Goal: Transaction & Acquisition: Purchase product/service

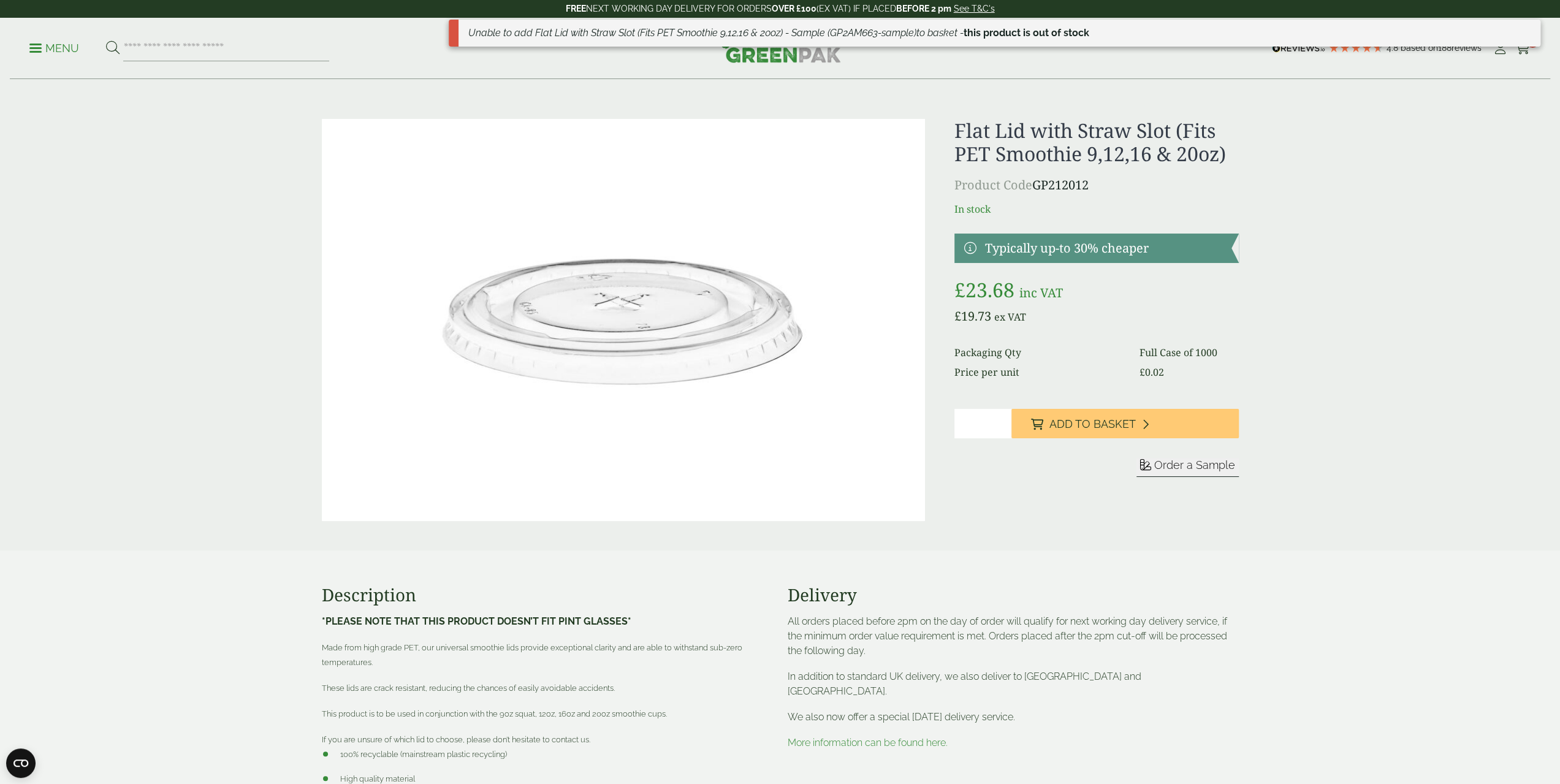
click at [1207, 467] on span "Order a Sample" at bounding box center [1195, 464] width 81 height 13
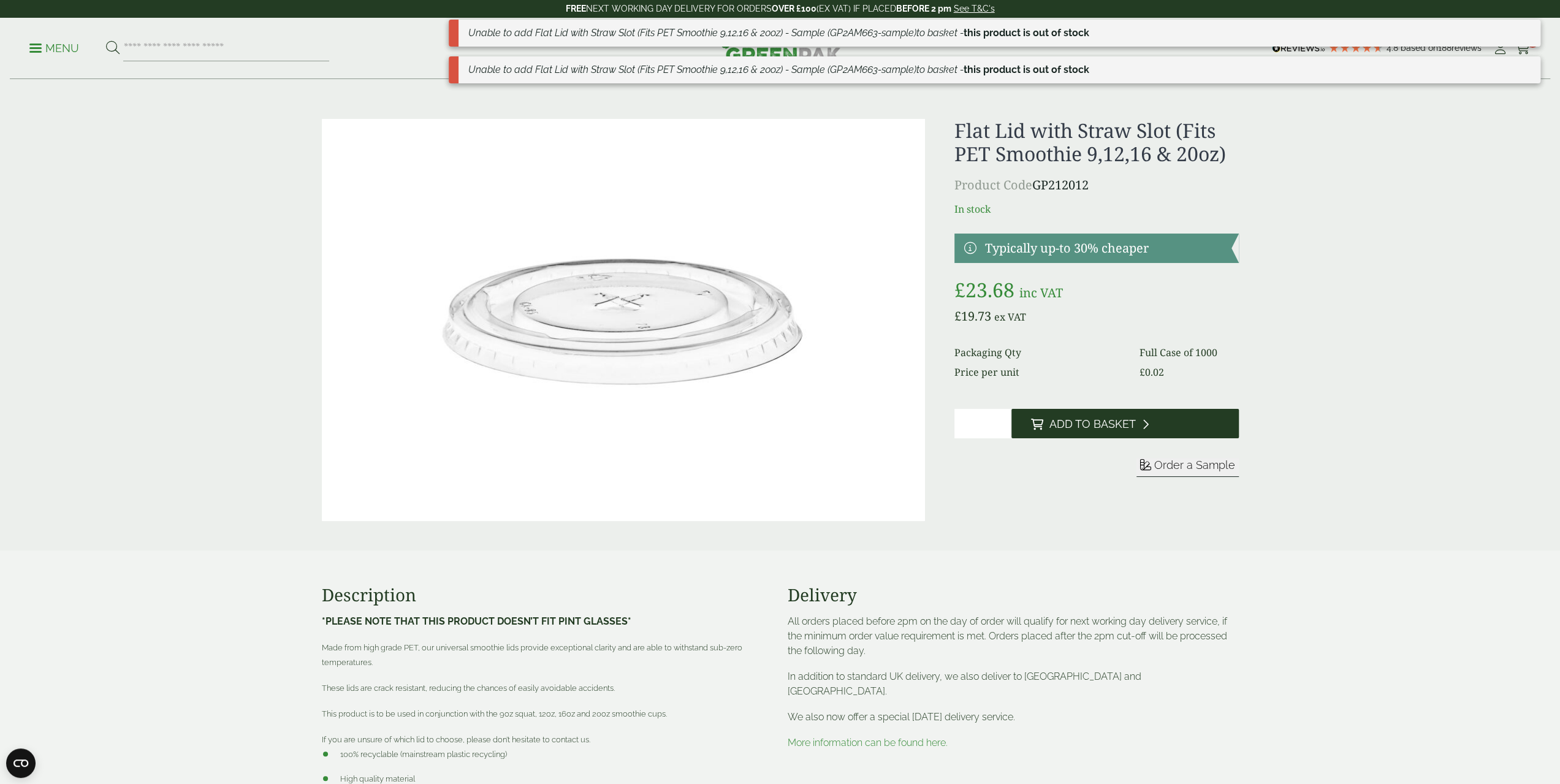
click at [1124, 430] on span "Add to Basket" at bounding box center [1092, 424] width 86 height 13
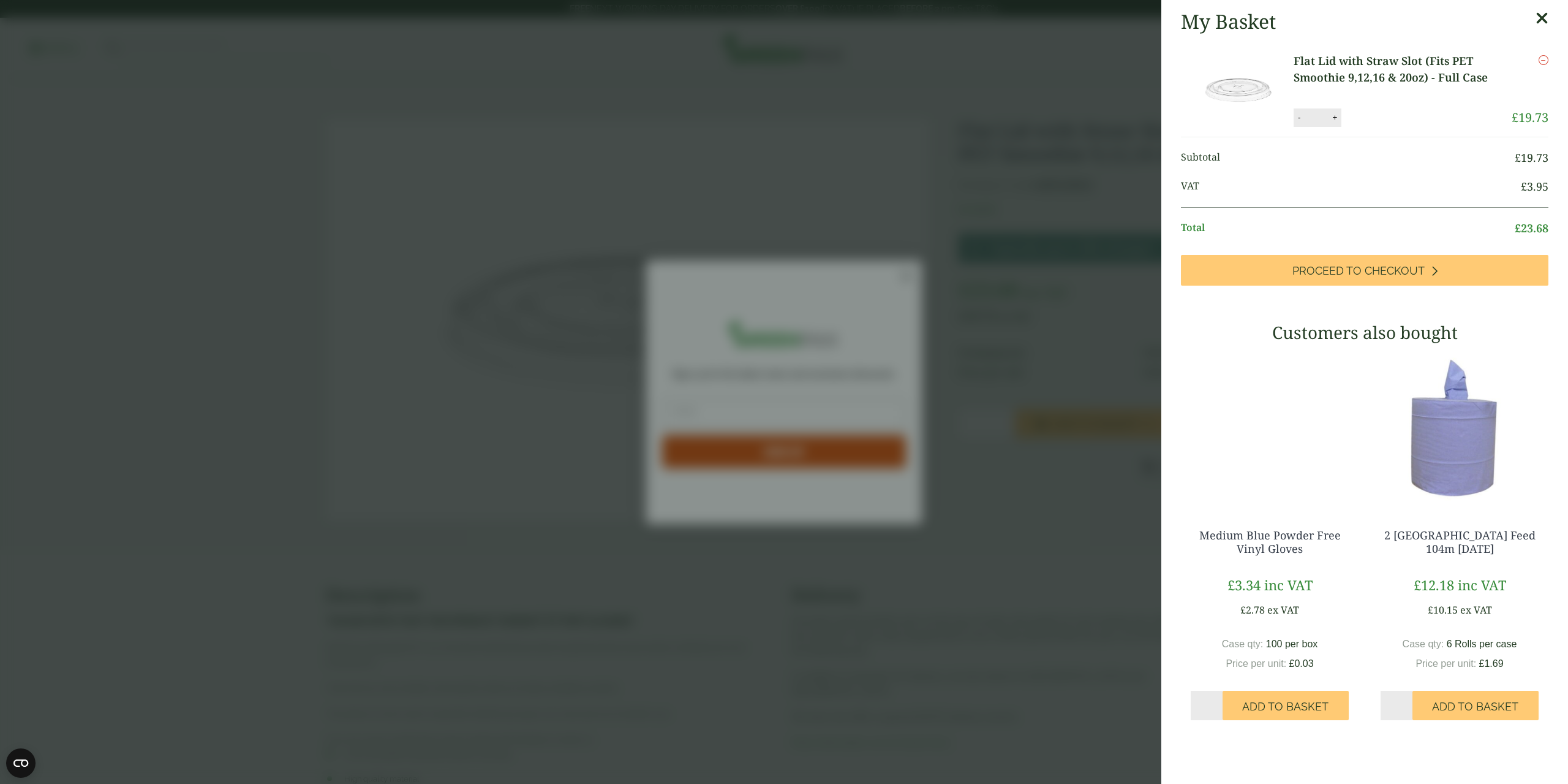
click at [1536, 20] on icon at bounding box center [1542, 18] width 13 height 17
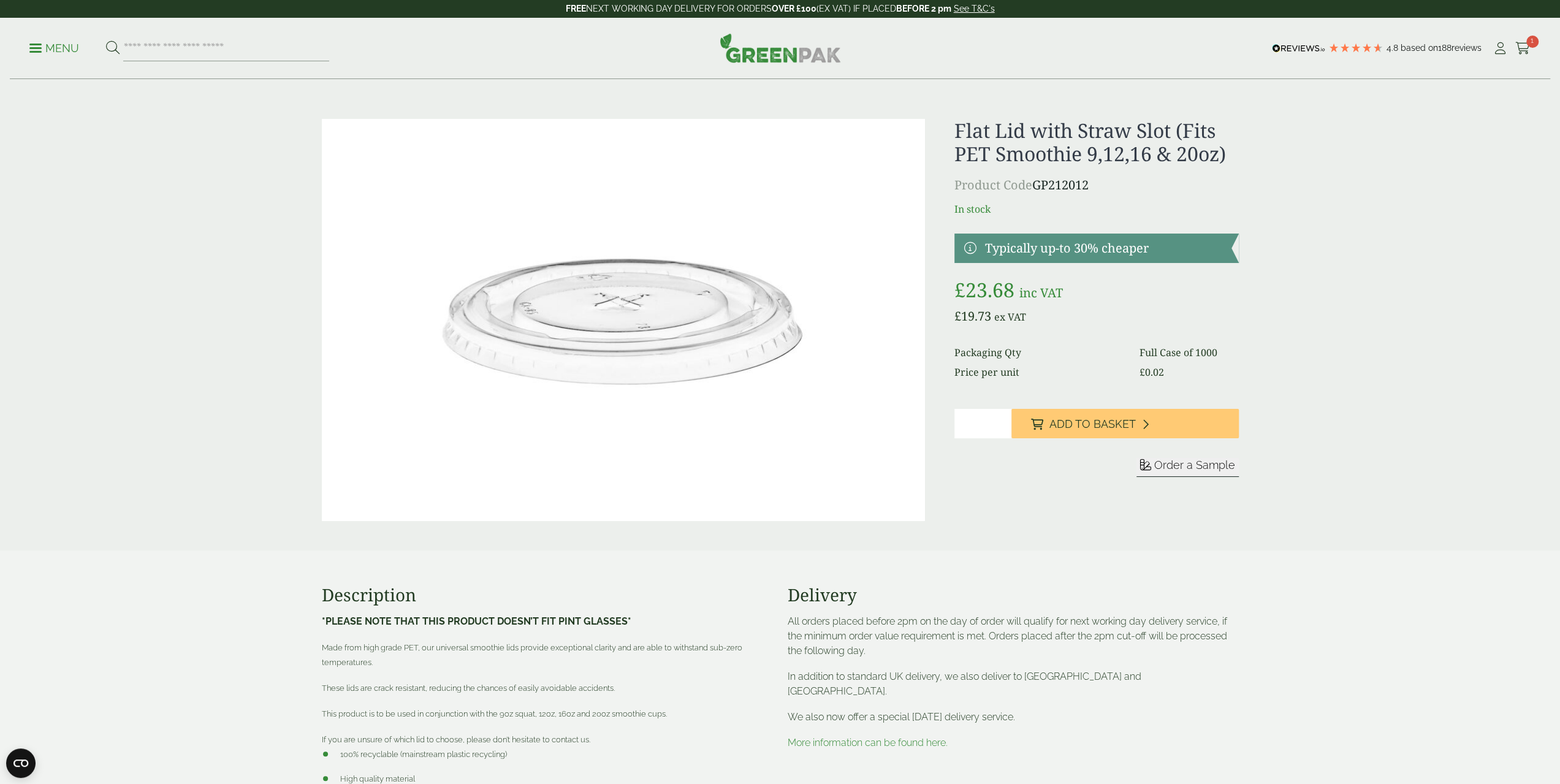
click at [788, 54] on img at bounding box center [780, 47] width 122 height 29
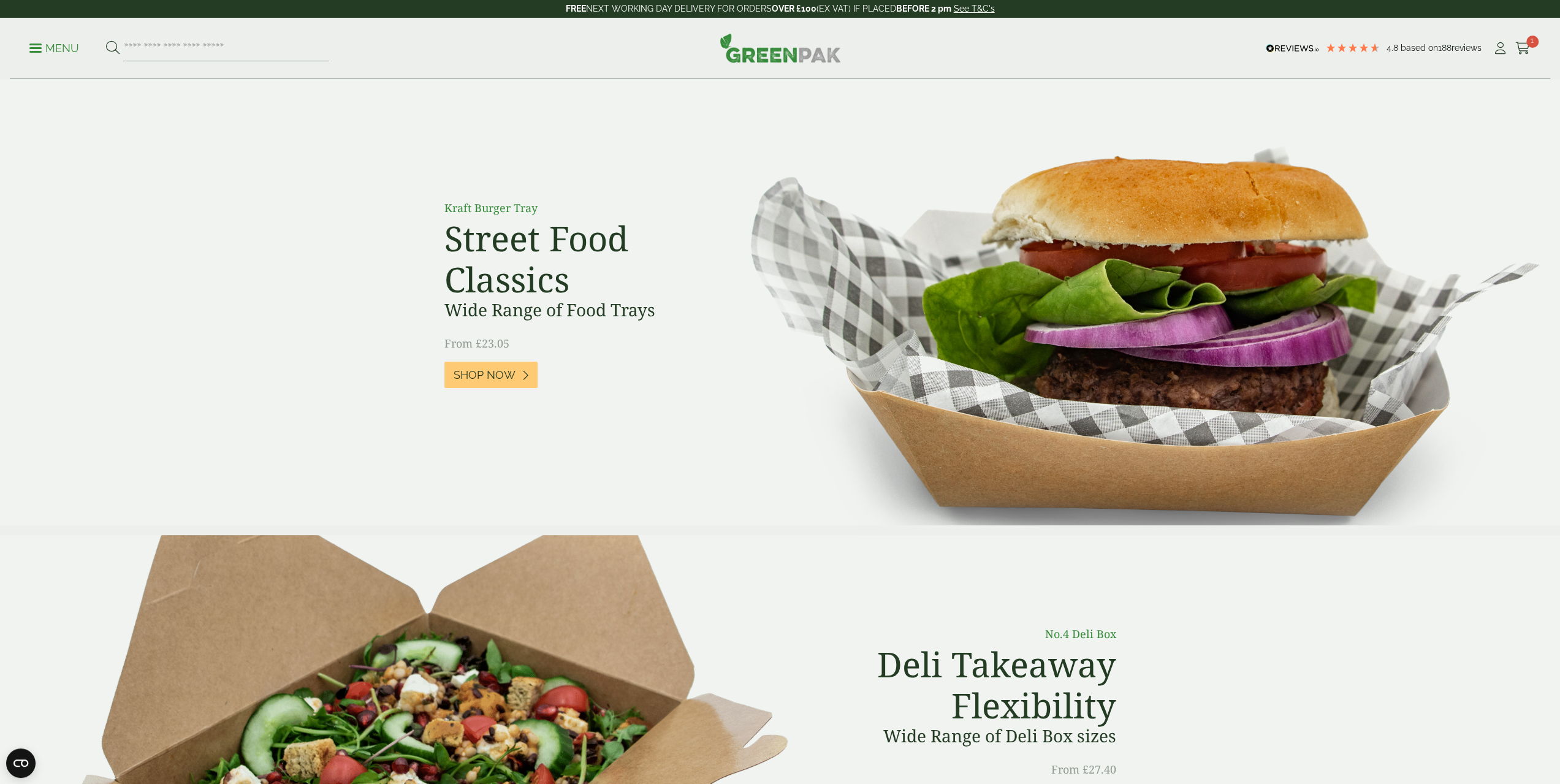
click at [72, 52] on p "Menu" at bounding box center [54, 49] width 50 height 15
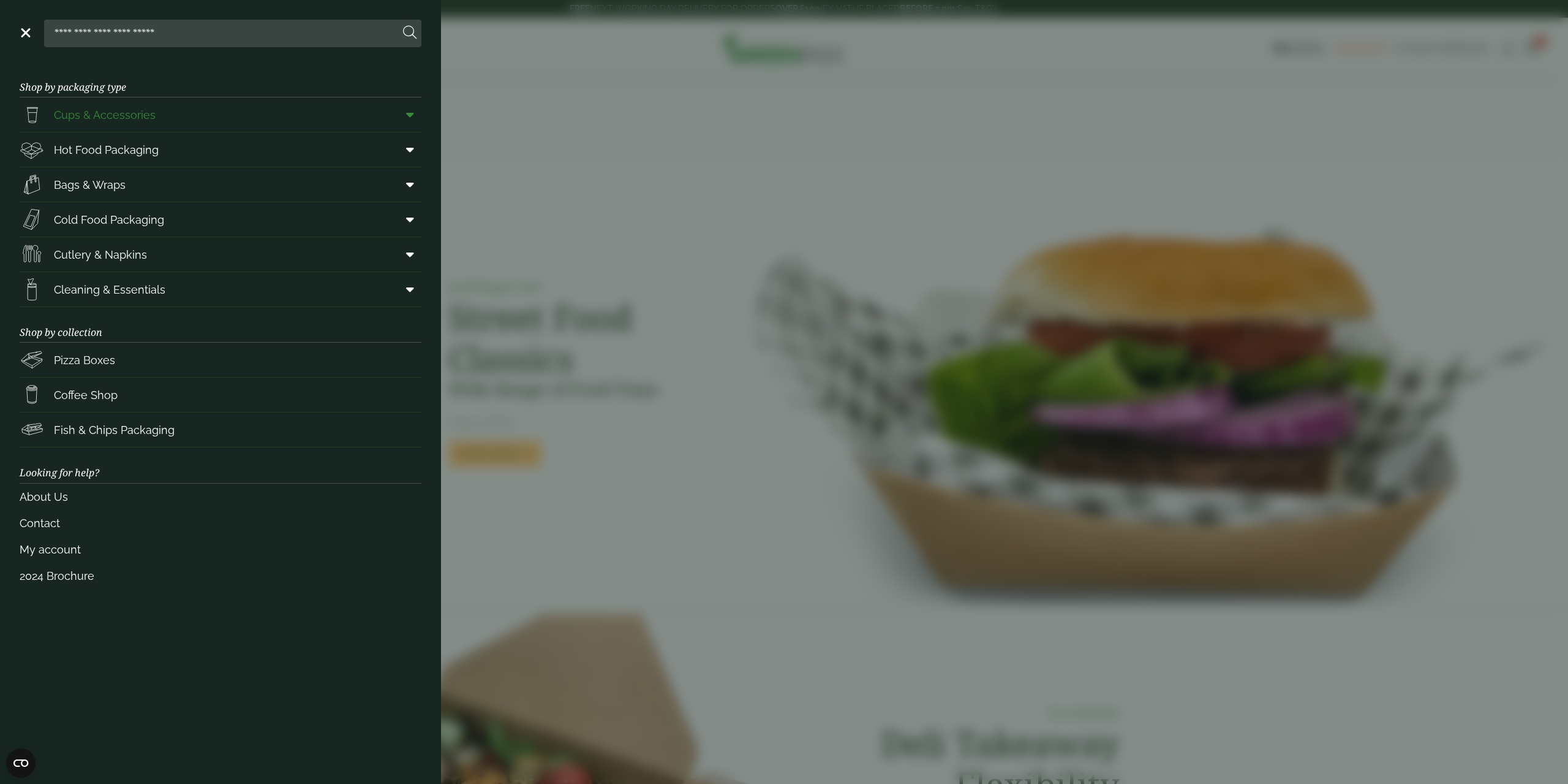
click at [190, 119] on link "Cups & Accessories" at bounding box center [220, 114] width 402 height 34
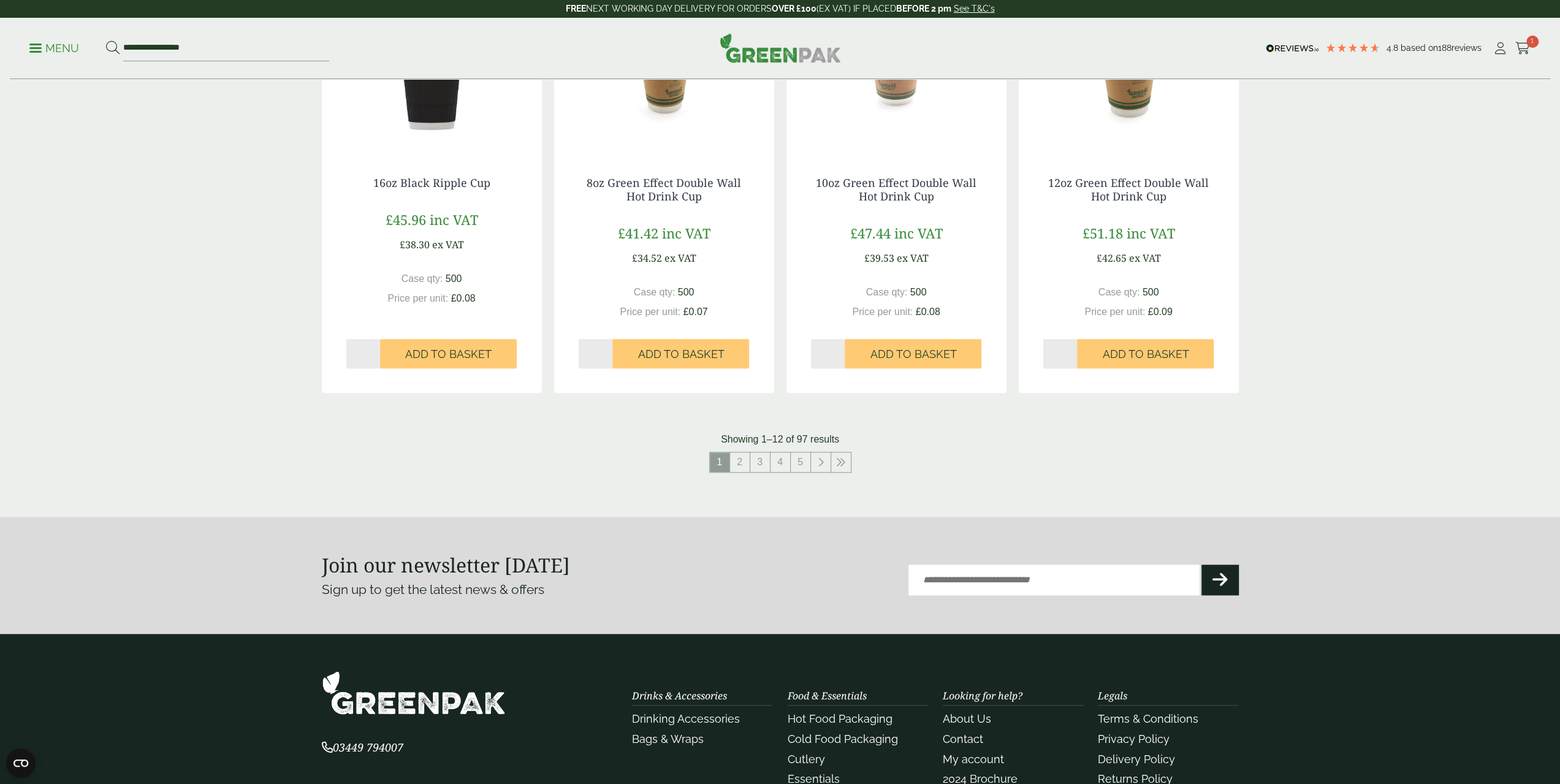
scroll to position [1226, 0]
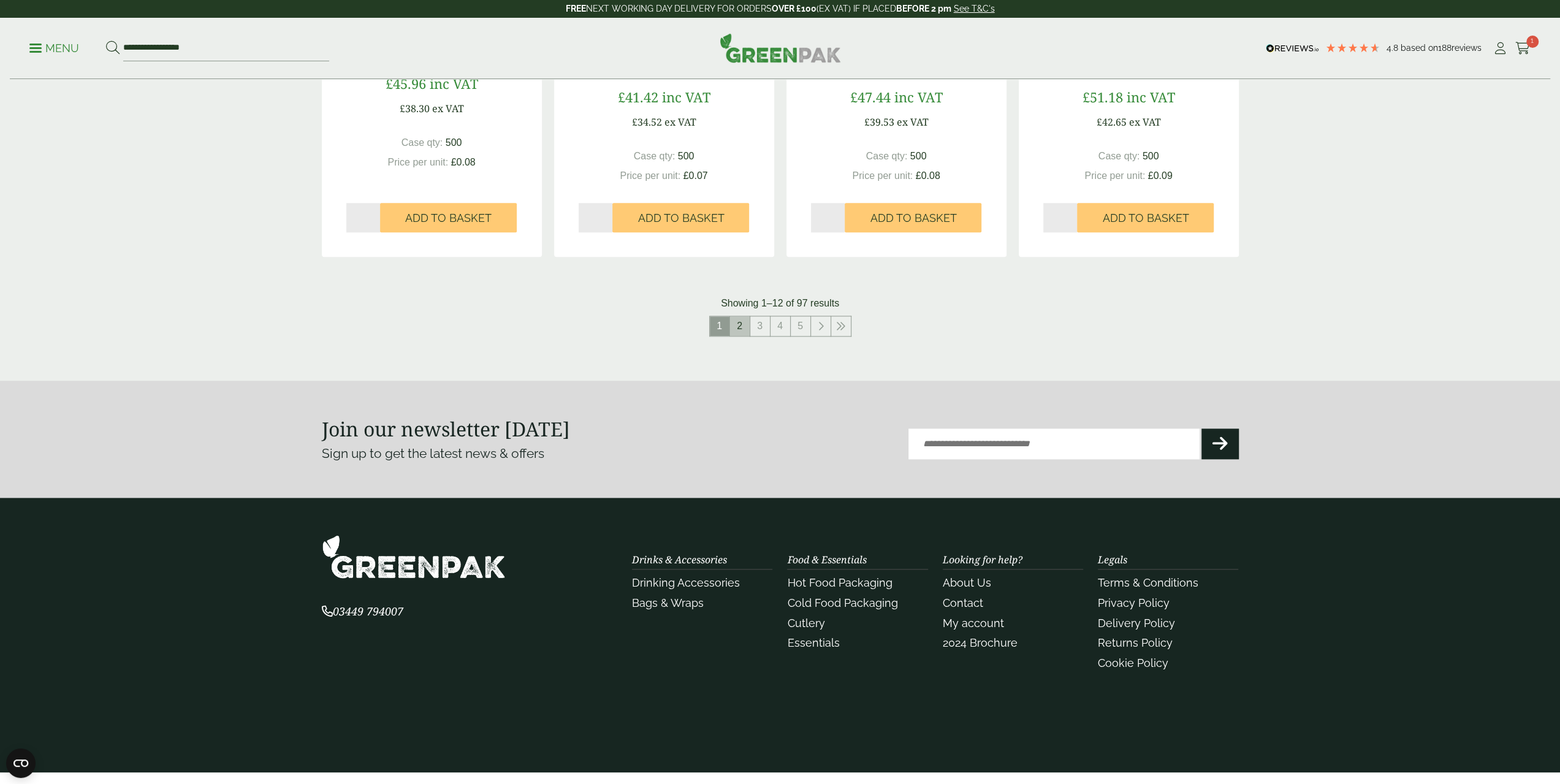
click at [740, 332] on link "2" at bounding box center [740, 326] width 19 height 19
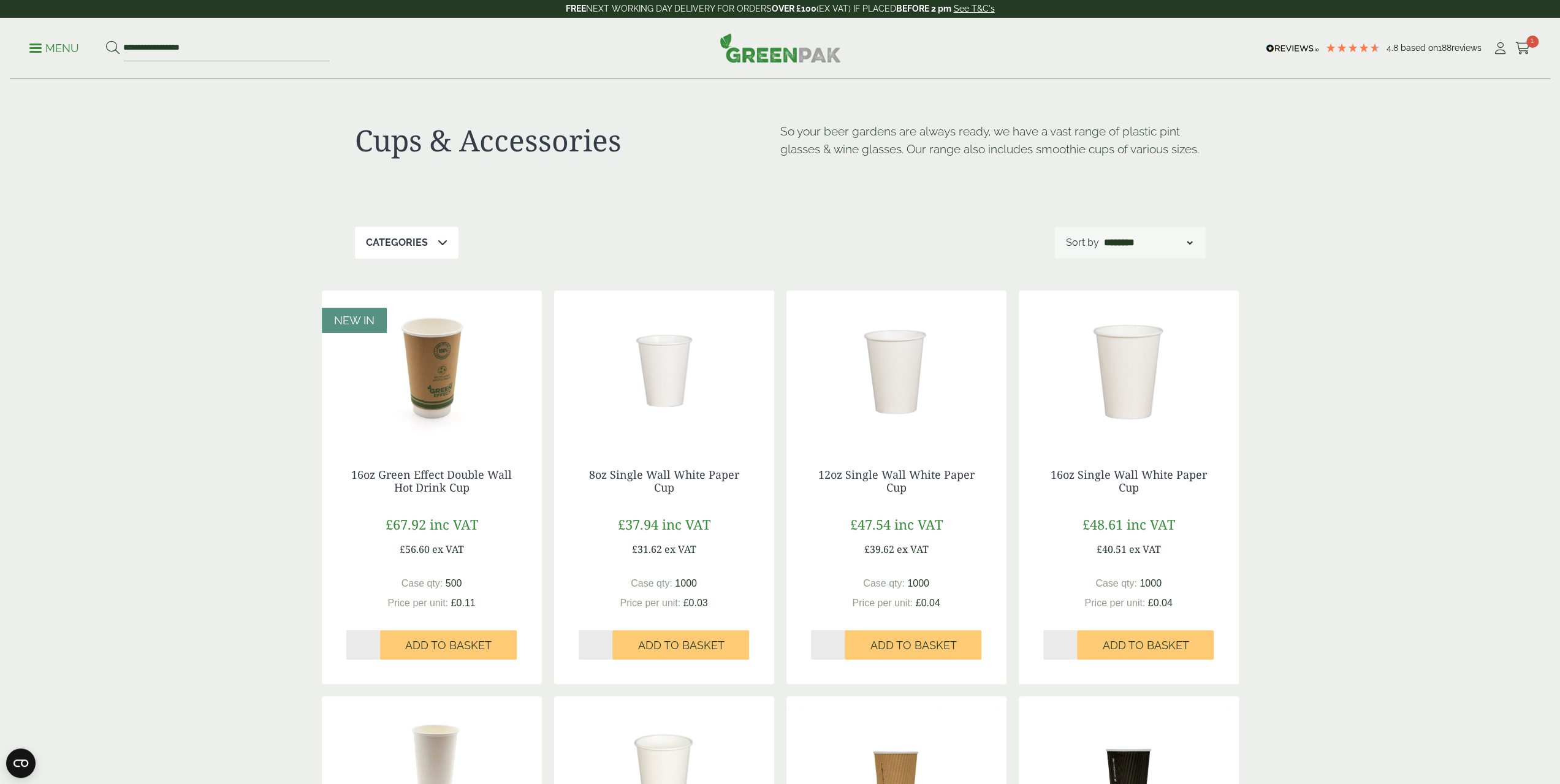
click at [463, 243] on div "Categories Carafes & Jugs (3) Carry Packs (4) Coca Cola Cups (5) Cups & Accesso…" at bounding box center [781, 243] width 851 height 32
click at [450, 243] on div "Categories" at bounding box center [406, 243] width 103 height 32
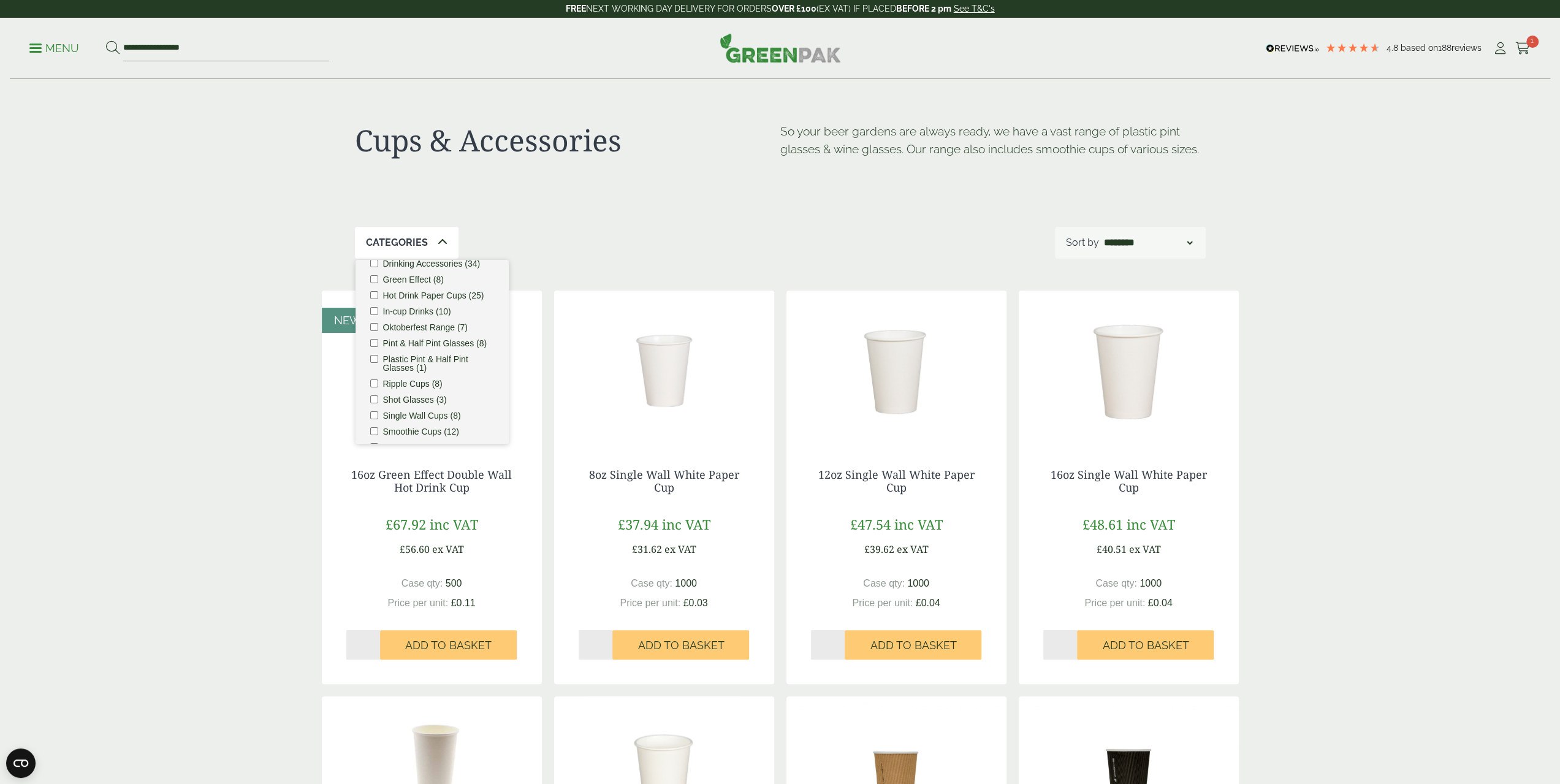
scroll to position [142, 0]
click at [435, 376] on label "Smoothie Cups (12)" at bounding box center [421, 377] width 76 height 8
click at [630, 232] on div "Categories 1 Carafes & Jugs (3) Carry Packs (4) Coca Cola Cups (5) Cups & Acces…" at bounding box center [781, 243] width 851 height 32
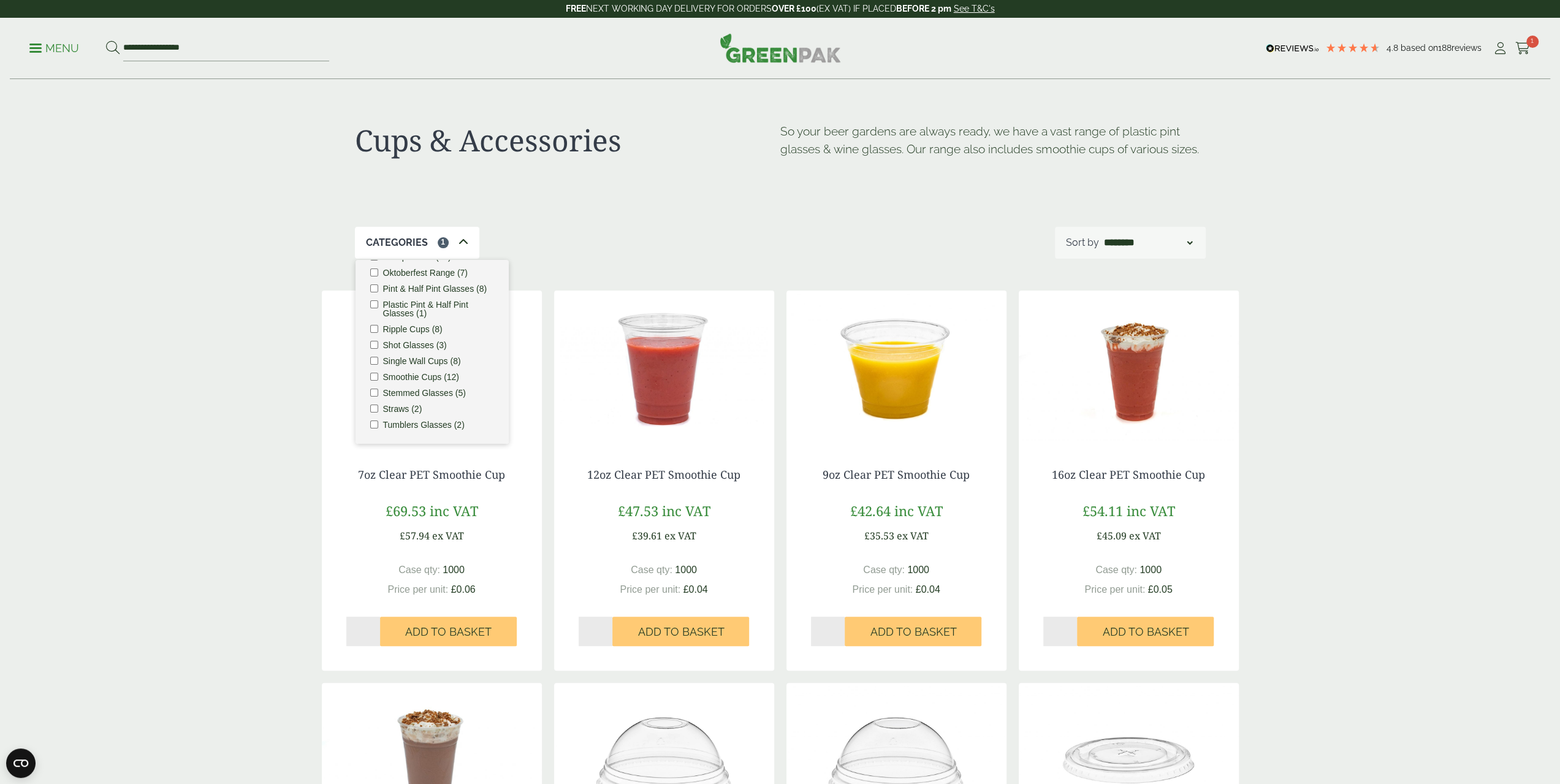
click at [665, 228] on div "Categories 1 Carafes & Jugs (3) Carry Packs (4) Coca Cola Cups (5) Cups & Acces…" at bounding box center [781, 243] width 851 height 32
click at [437, 392] on label "Stemmed Glasses (5)" at bounding box center [424, 393] width 83 height 8
click at [435, 426] on label "Tumblers Glasses (2)" at bounding box center [423, 425] width 81 height 8
click at [655, 238] on div "Categories 3 Carafes & Jugs (3) Carry Packs (4) Coca Cola Cups (5) Cups & Acces…" at bounding box center [781, 243] width 851 height 32
click at [480, 233] on div "Categories 3 Carafes & Jugs (3) Carry Packs (4) Coca Cola Cups (5) Cups & Acces…" at bounding box center [781, 243] width 851 height 32
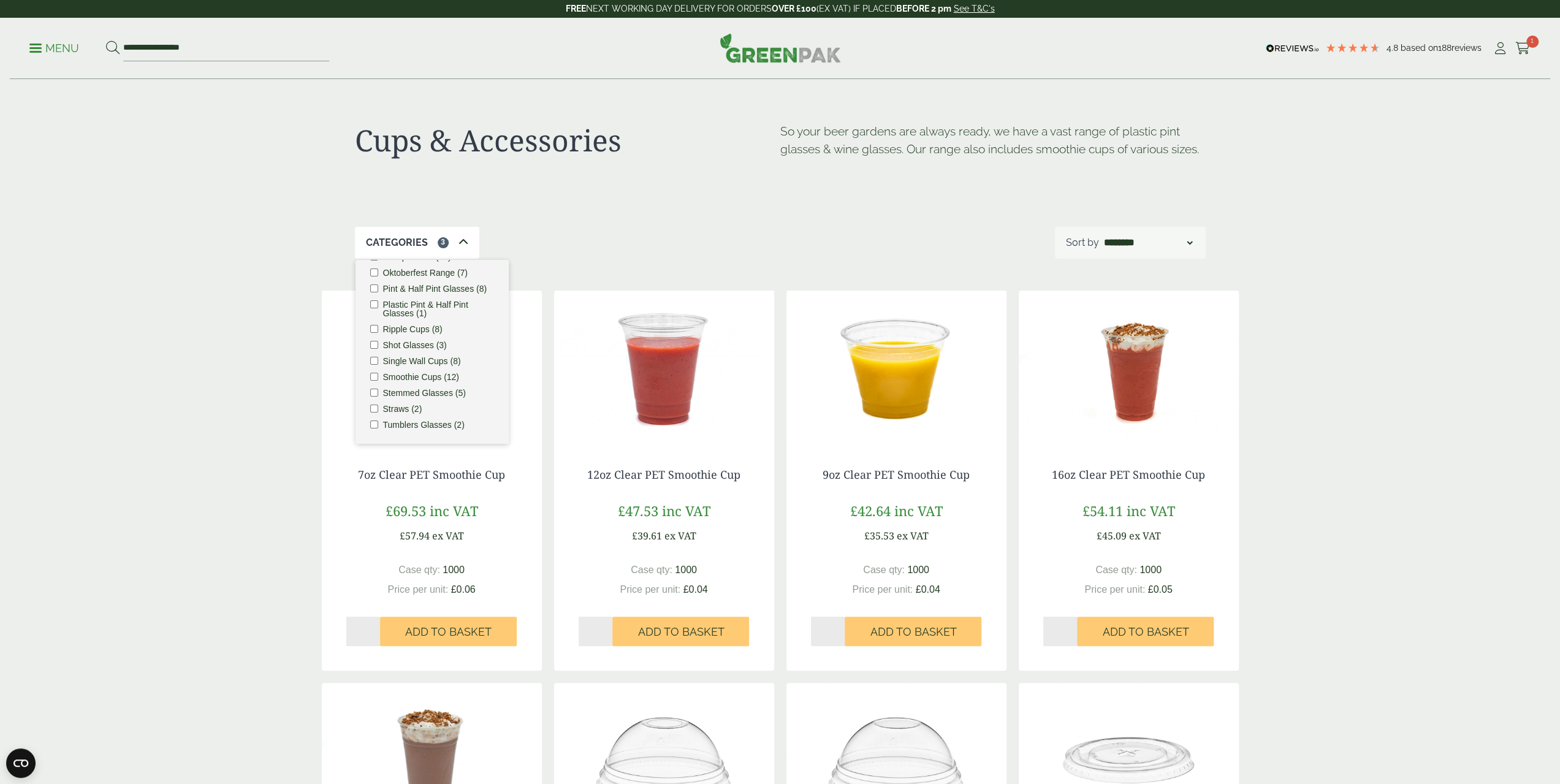
click at [465, 242] on icon at bounding box center [463, 243] width 10 height 10
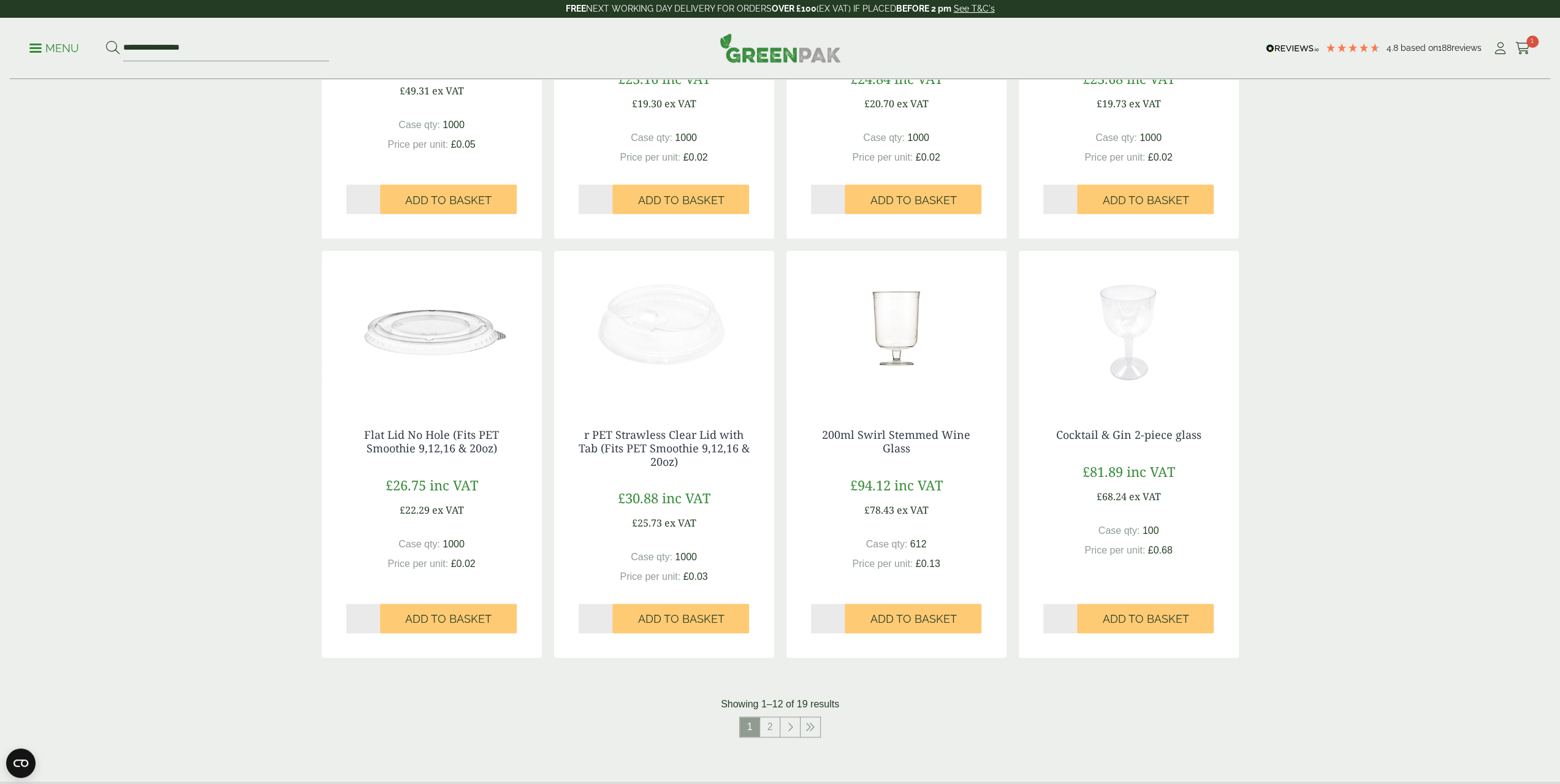
scroll to position [980, 0]
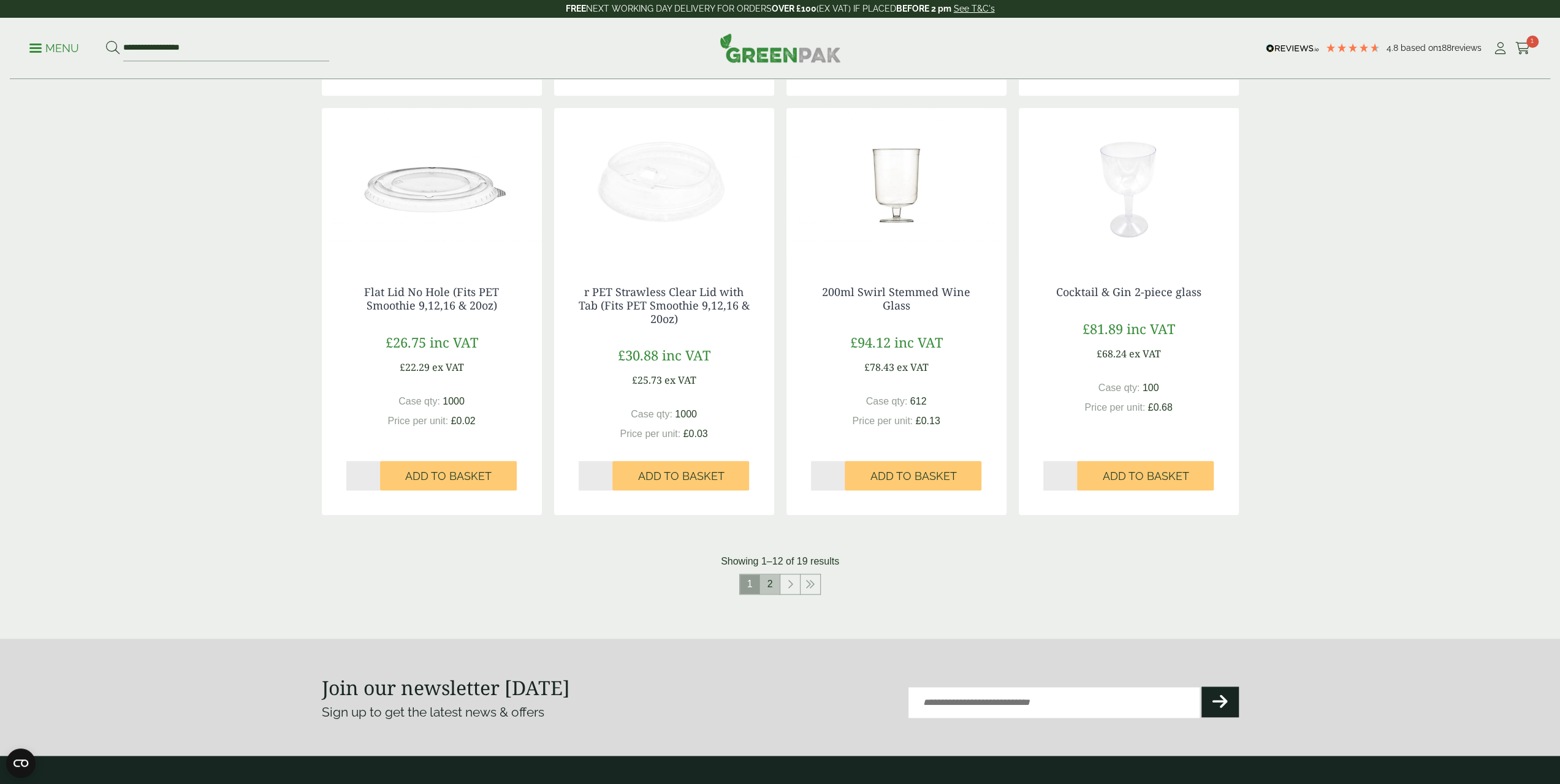
click at [772, 586] on link "2" at bounding box center [770, 583] width 19 height 19
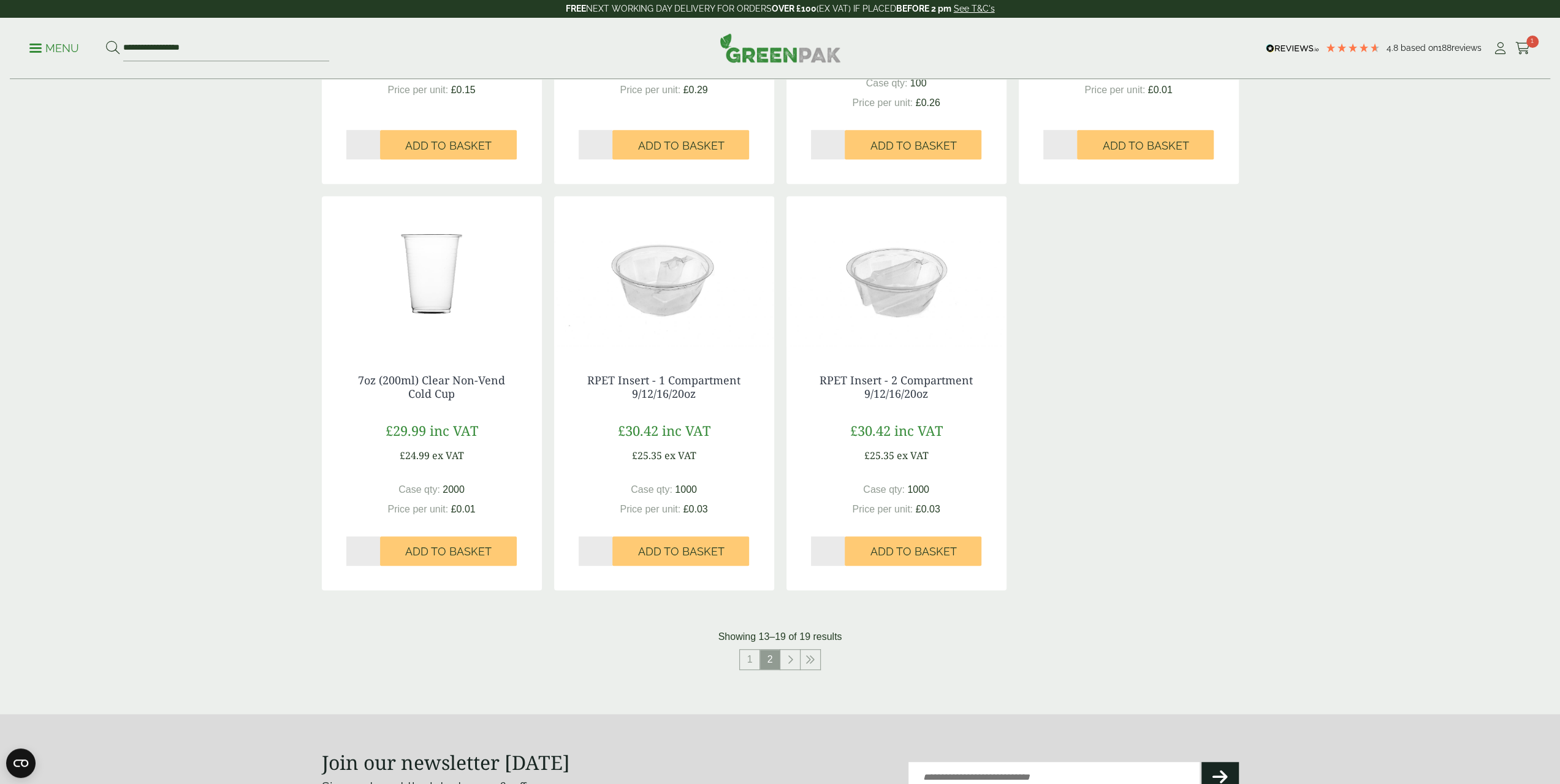
scroll to position [520, 0]
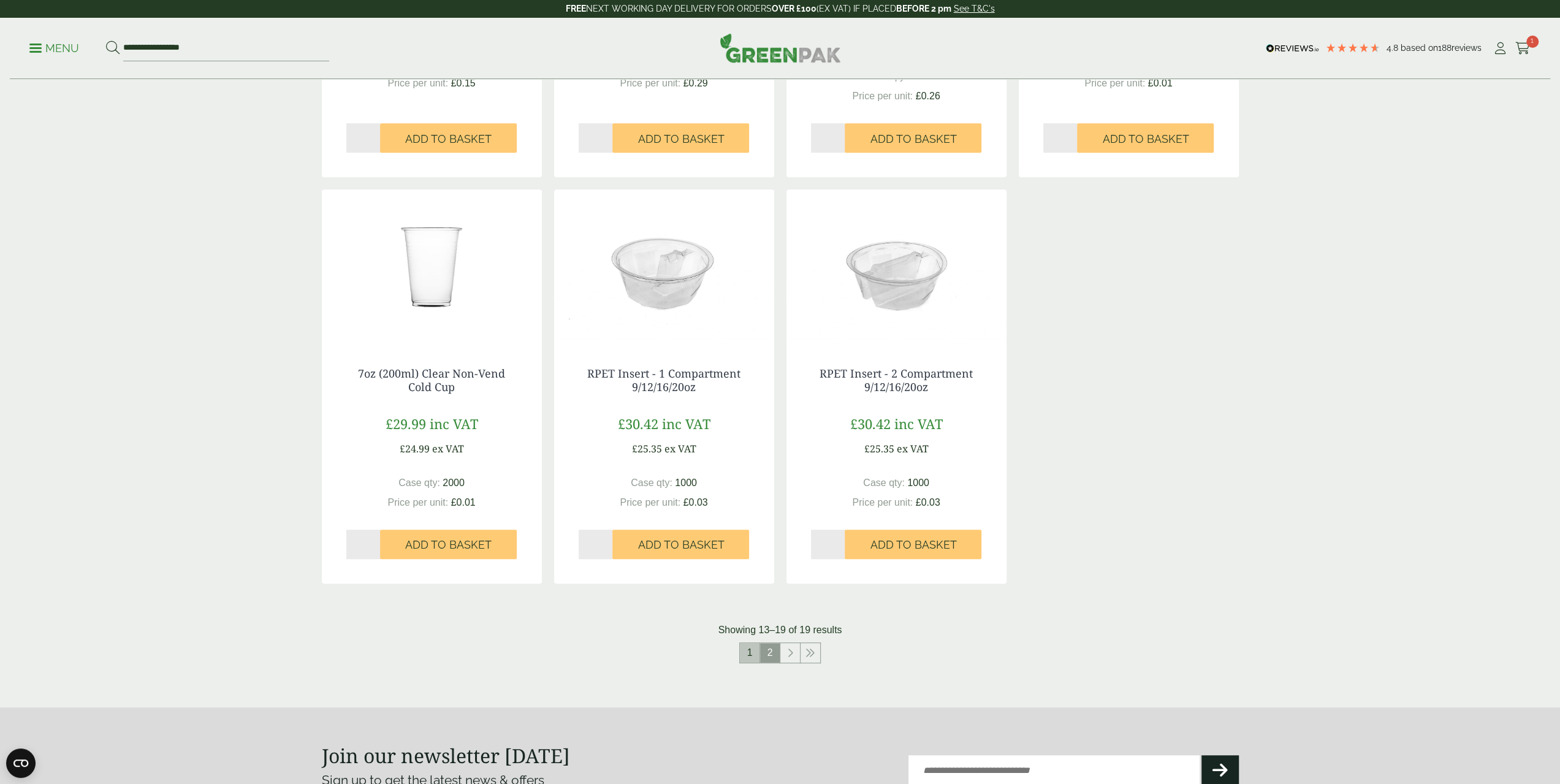
click at [753, 653] on link "1" at bounding box center [749, 652] width 19 height 19
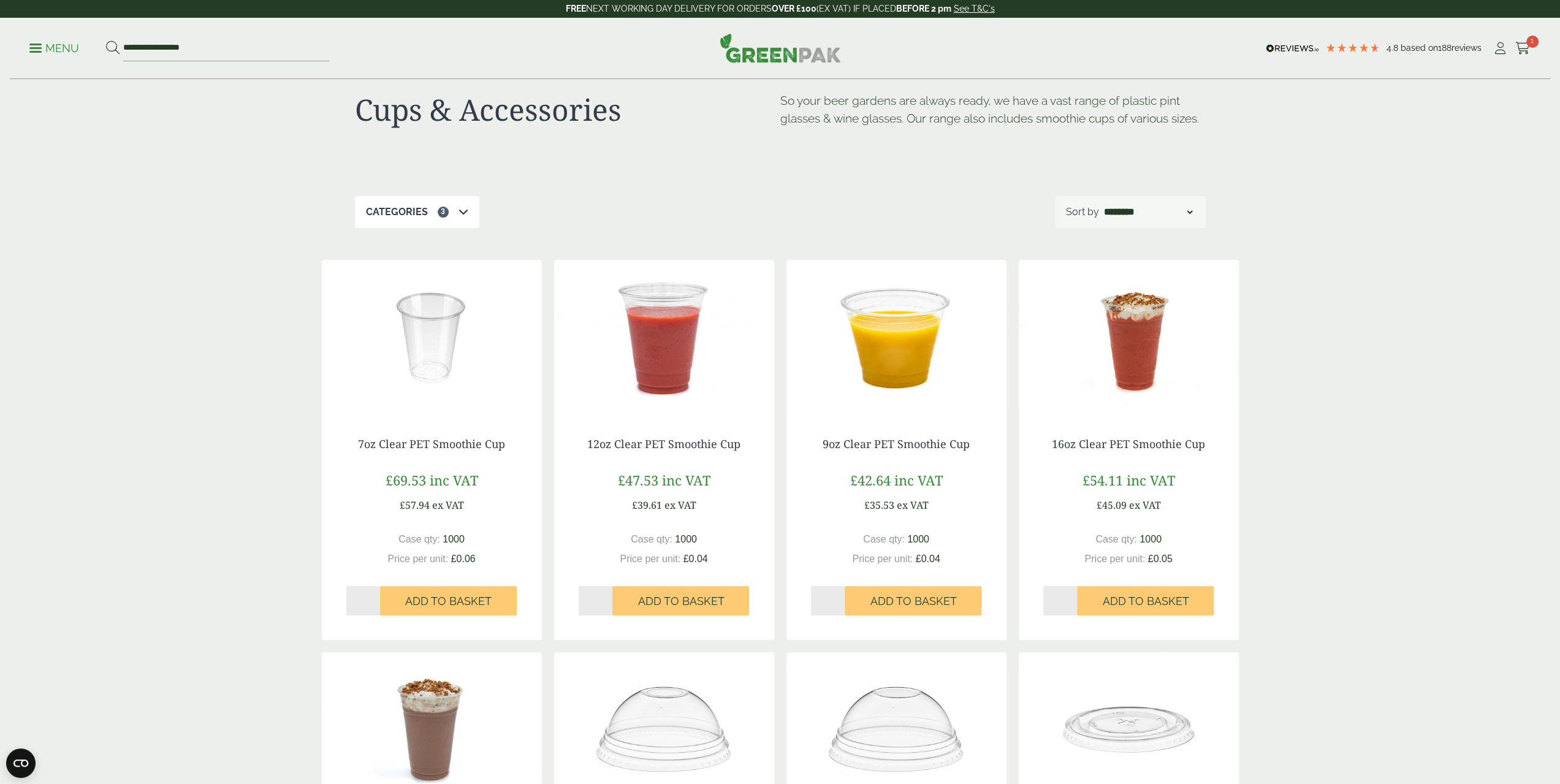
scroll to position [29, 0]
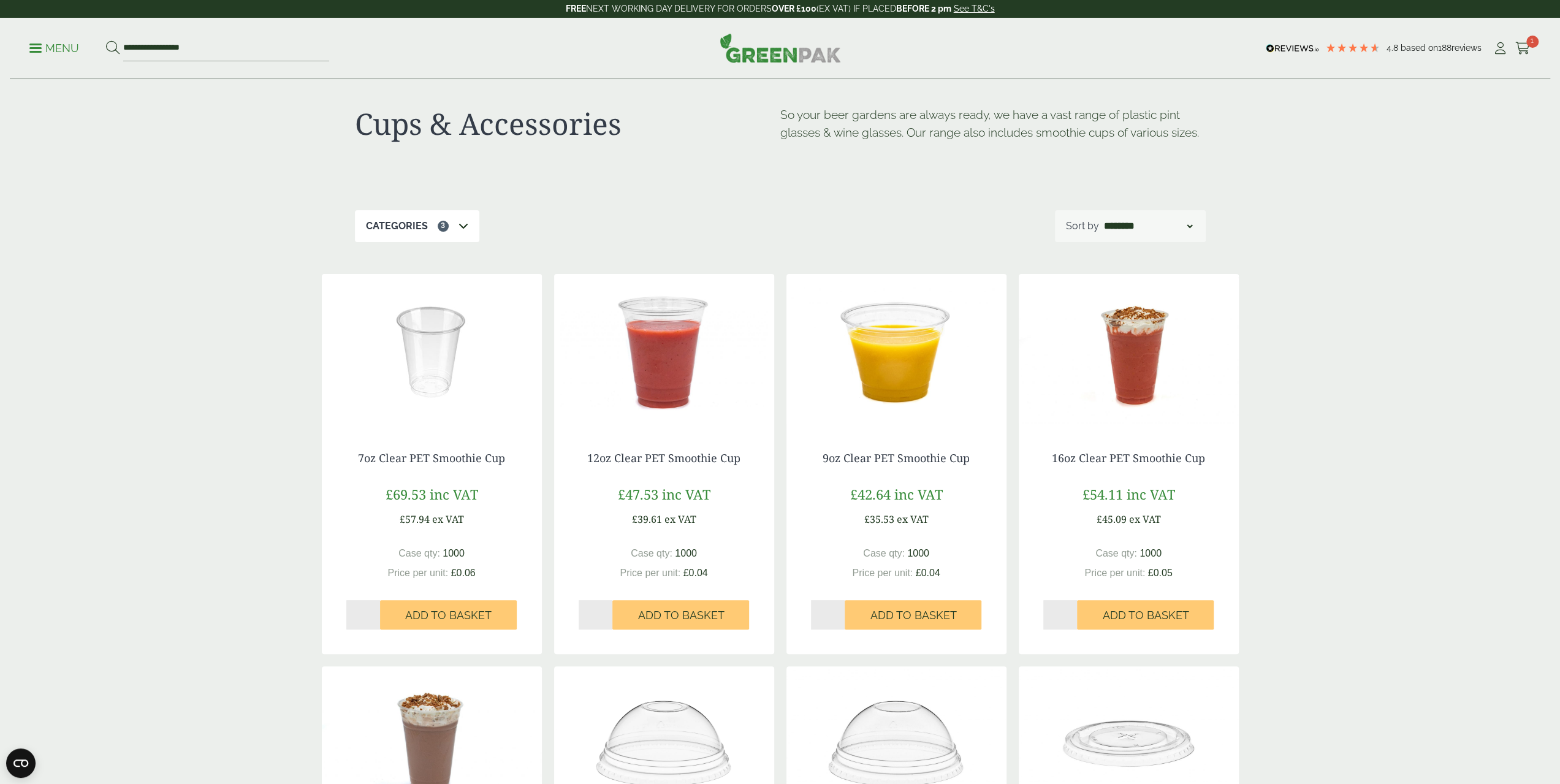
scroll to position [0, 0]
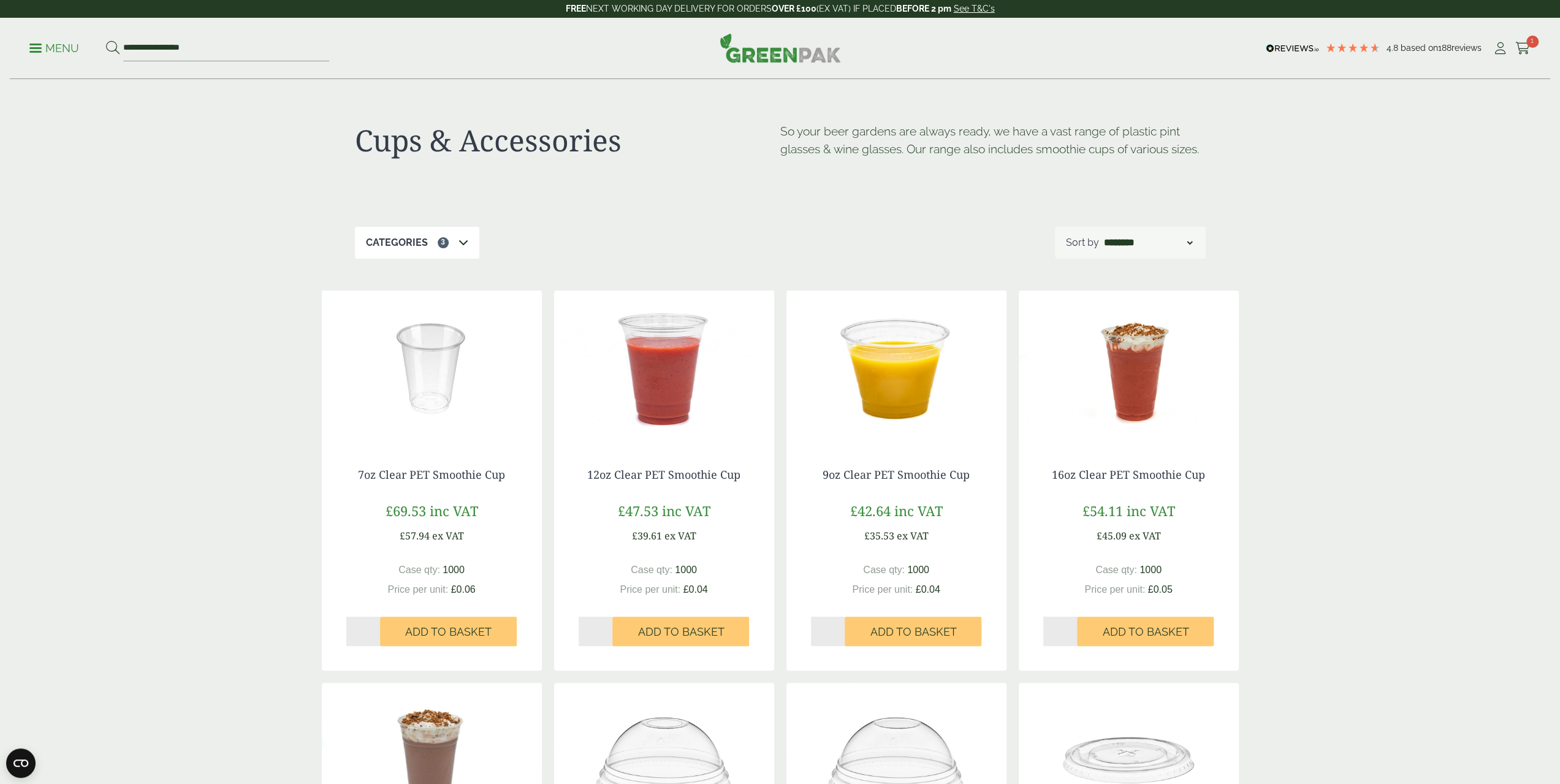
click at [451, 244] on div "Categories 3" at bounding box center [417, 243] width 124 height 32
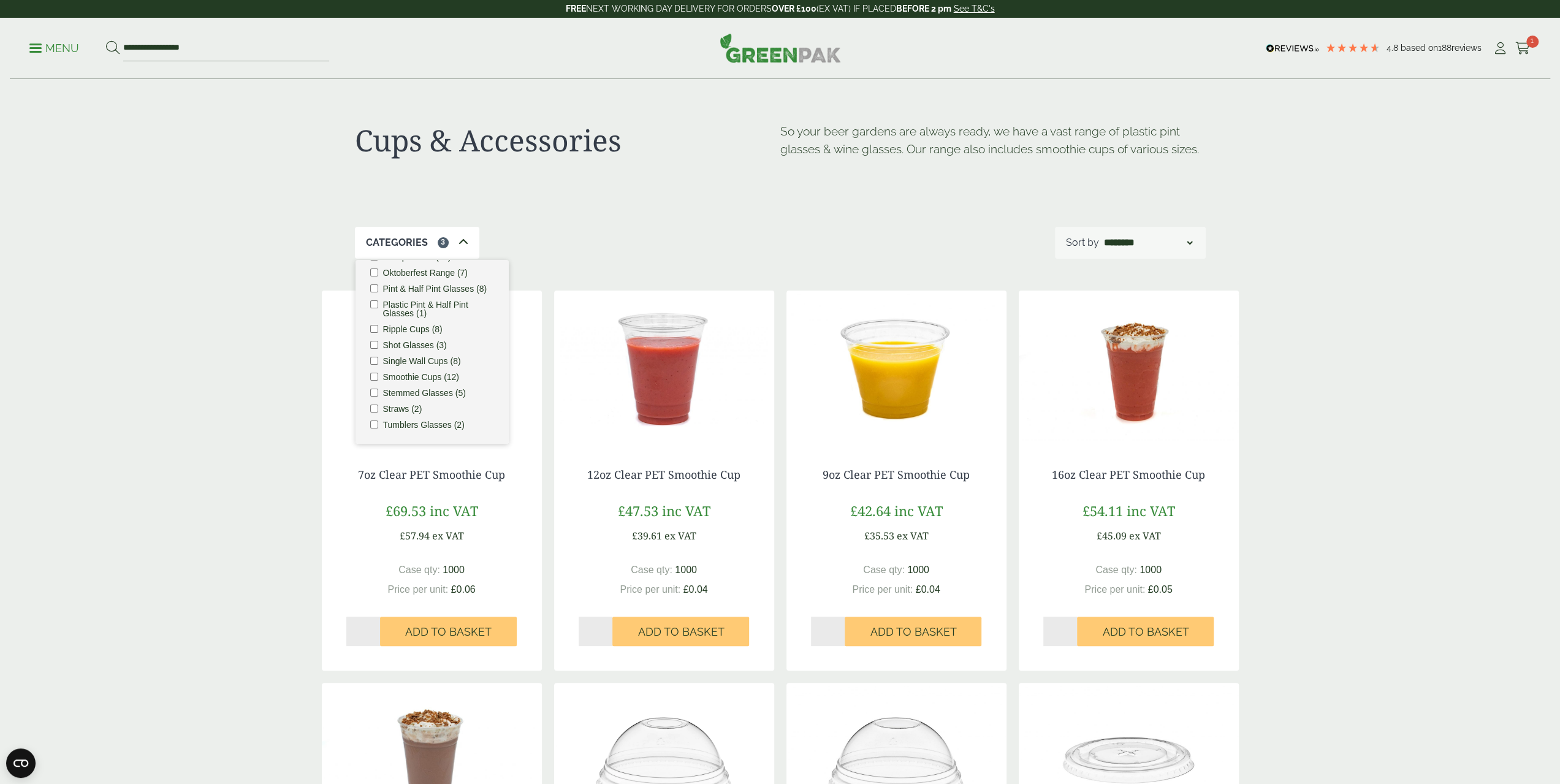
click at [385, 389] on label "Stemmed Glasses (5)" at bounding box center [424, 393] width 83 height 8
click at [572, 233] on div "Categories 1 Carafes & Jugs (3) Carry Packs (4) Coca Cola Cups (5) Cups & Acces…" at bounding box center [781, 243] width 851 height 32
click at [469, 225] on div "Cups & Accessories So your beer gardens are always ready, we have a vast range …" at bounding box center [781, 153] width 851 height 147
click at [438, 276] on label "Carafes & Jugs (3)" at bounding box center [418, 279] width 71 height 8
click at [510, 217] on div "Cups & Accessories So your beer gardens are always ready, we have a vast range …" at bounding box center [781, 153] width 851 height 147
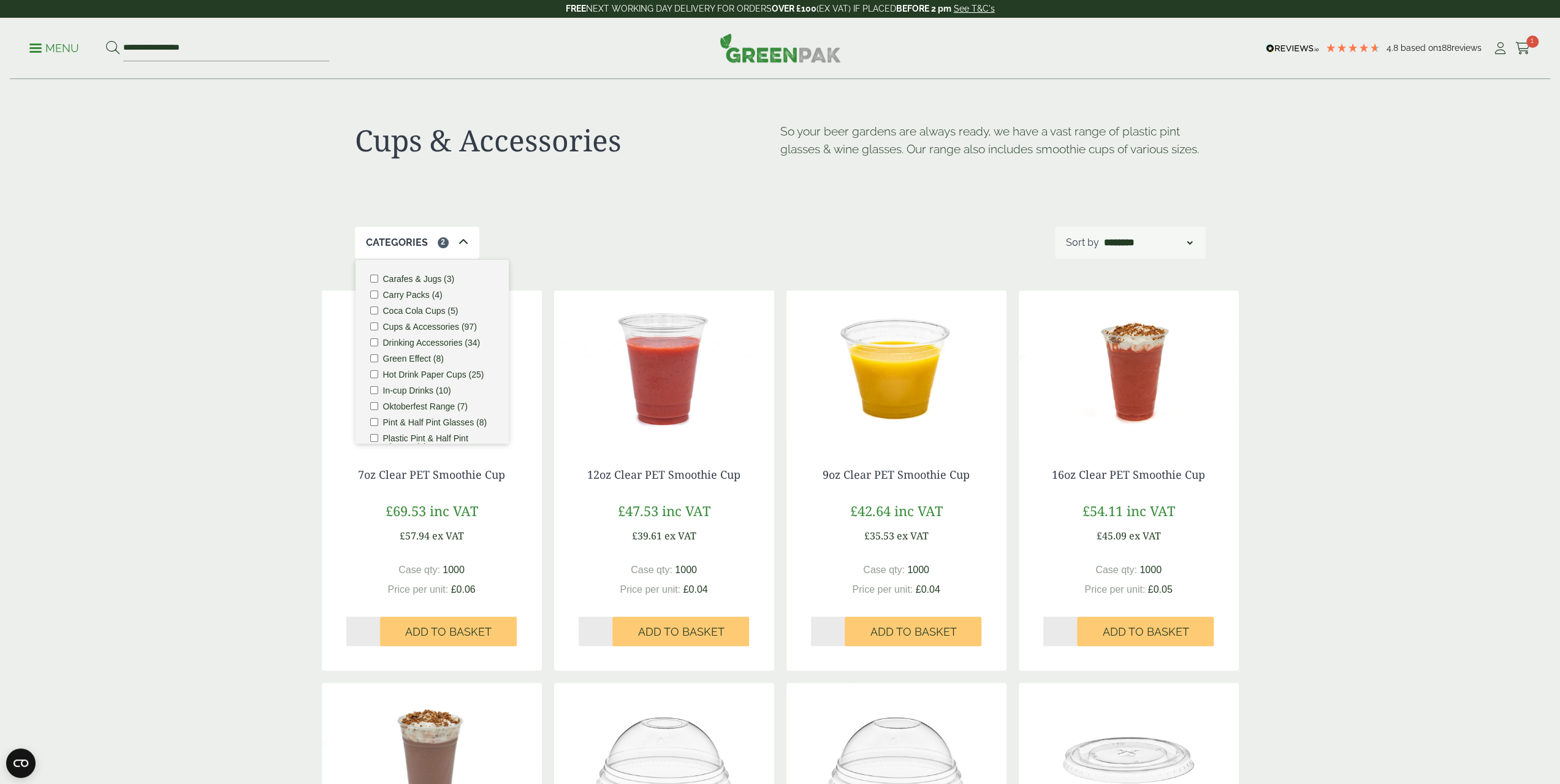
click at [458, 238] on icon at bounding box center [463, 243] width 10 height 10
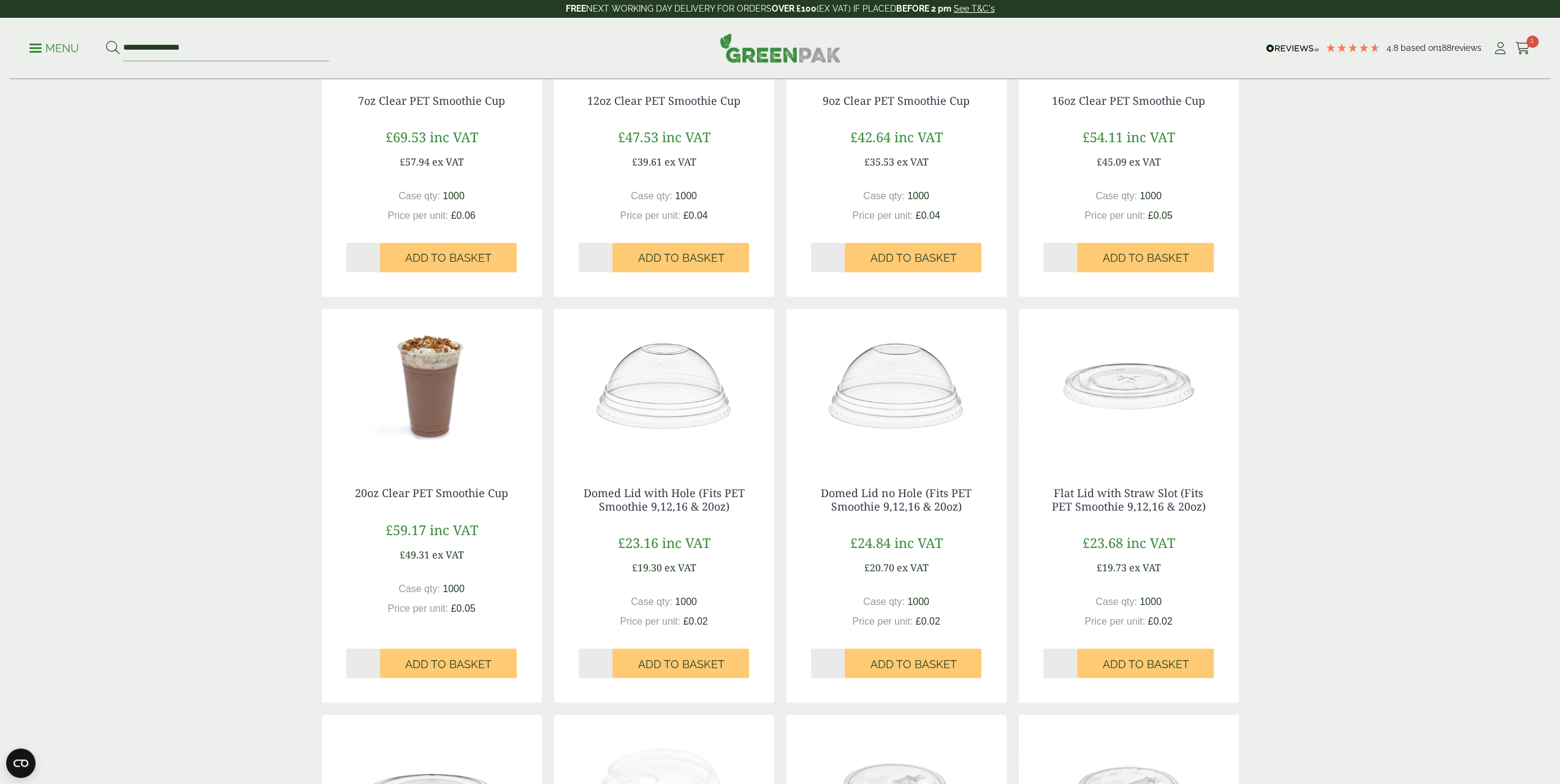
scroll to position [490, 0]
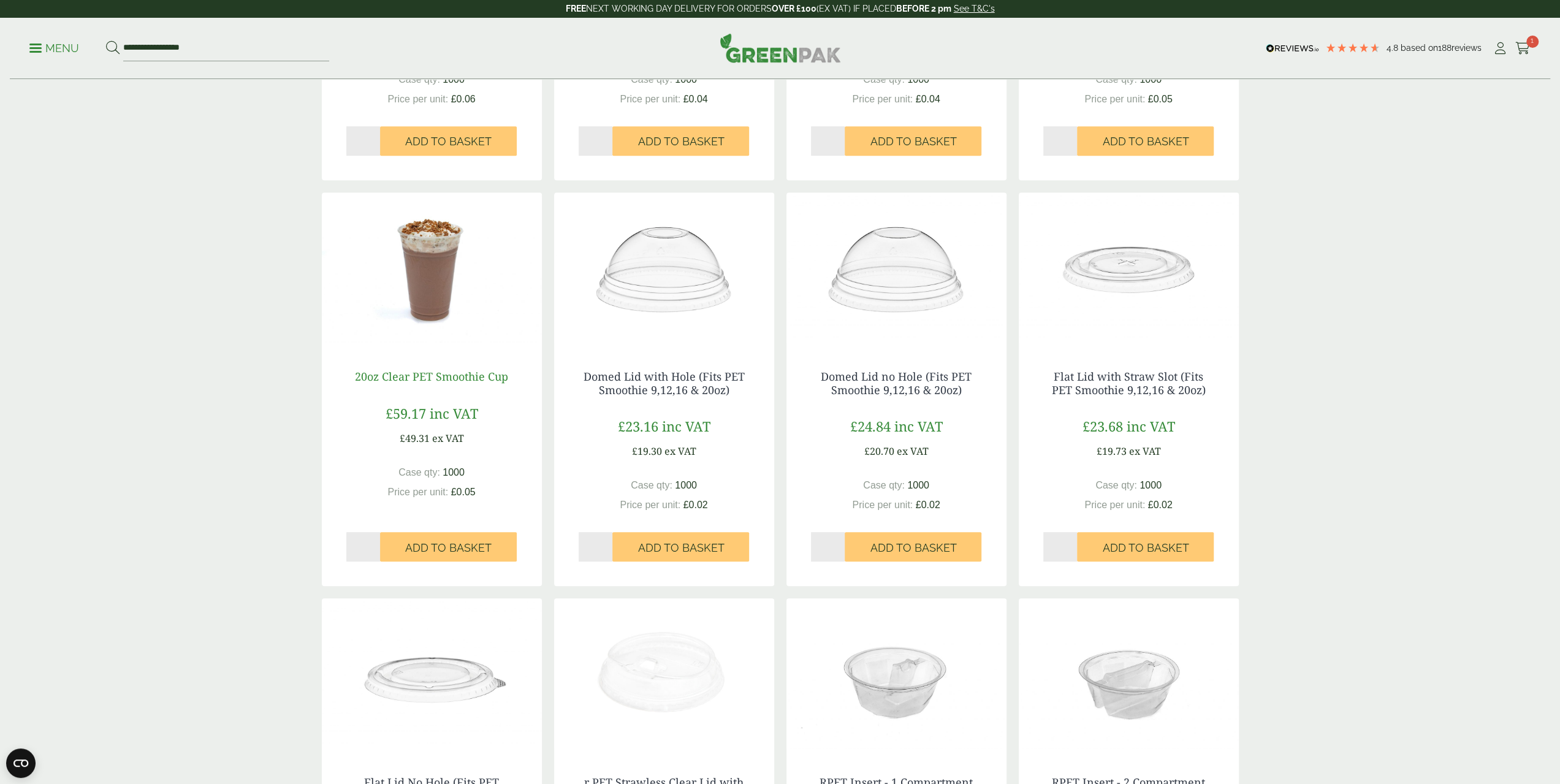
click at [453, 374] on link "20oz Clear PET Smoothie Cup" at bounding box center [432, 377] width 154 height 15
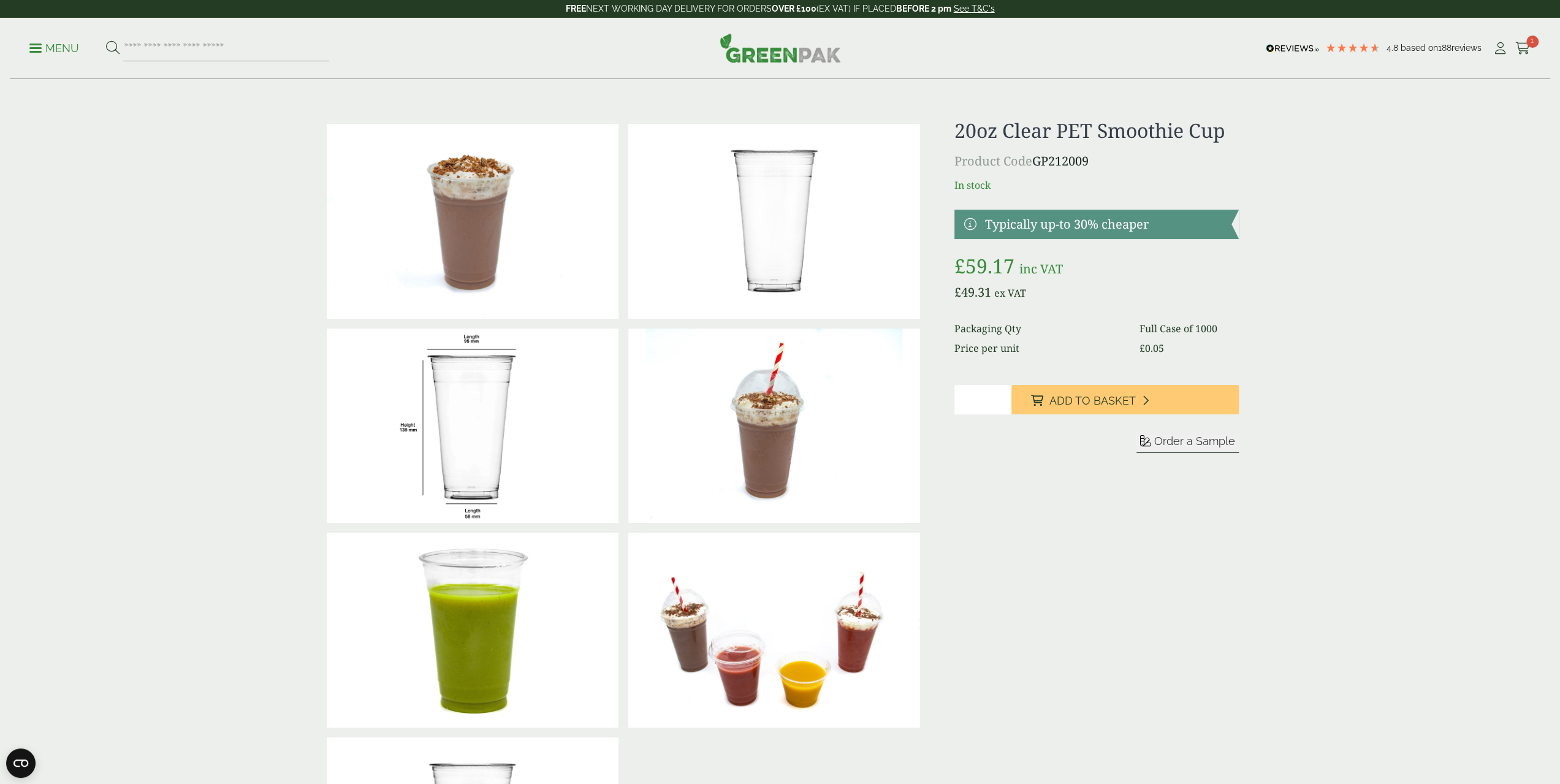
click at [1186, 447] on span "Order a Sample" at bounding box center [1195, 441] width 81 height 13
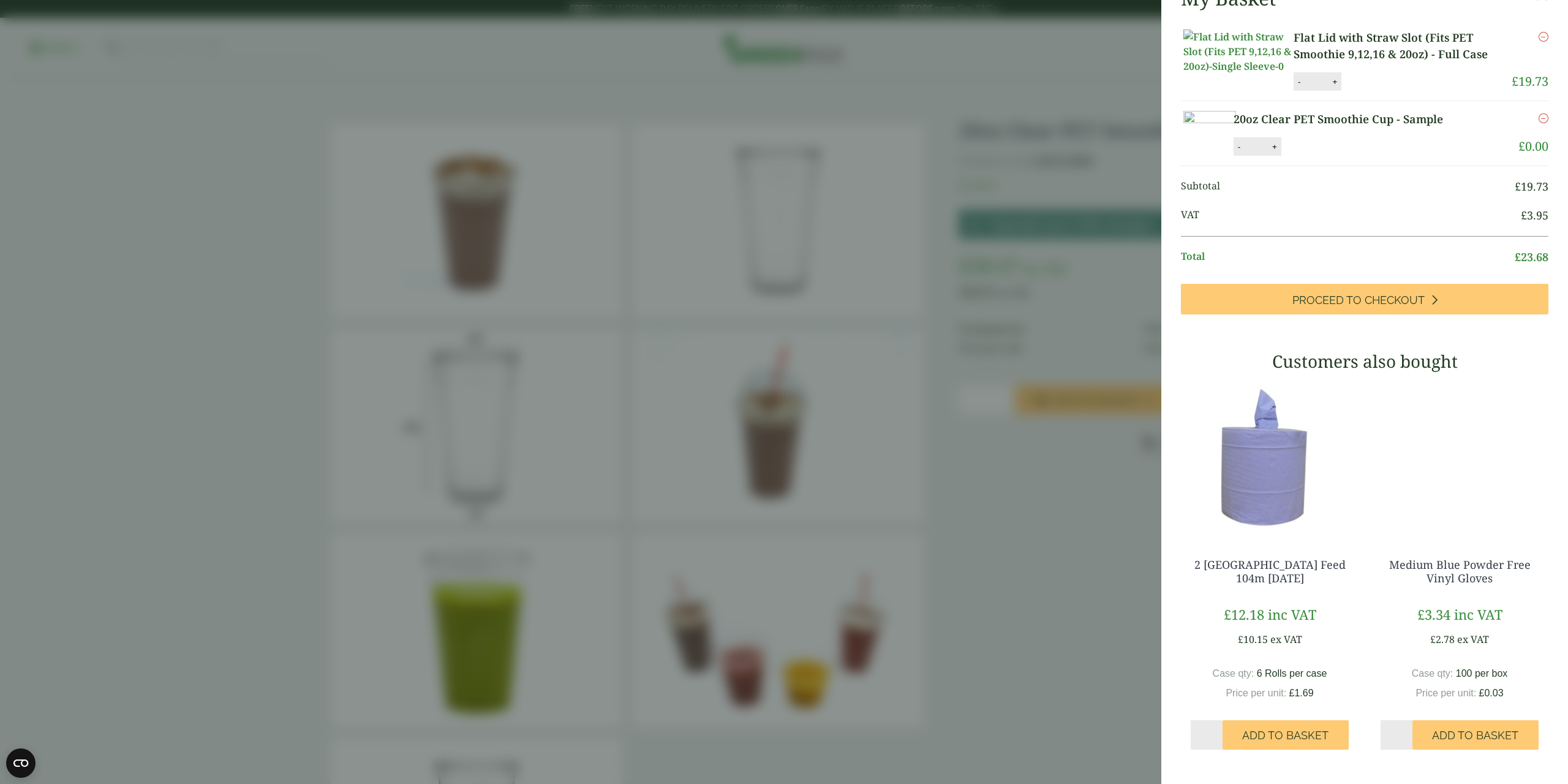
click at [1107, 348] on aside "20oz Clear PET Smoothie Cup - Sample (GPAEL490-sample) - Added to basket My Bas…" at bounding box center [784, 392] width 1568 height 784
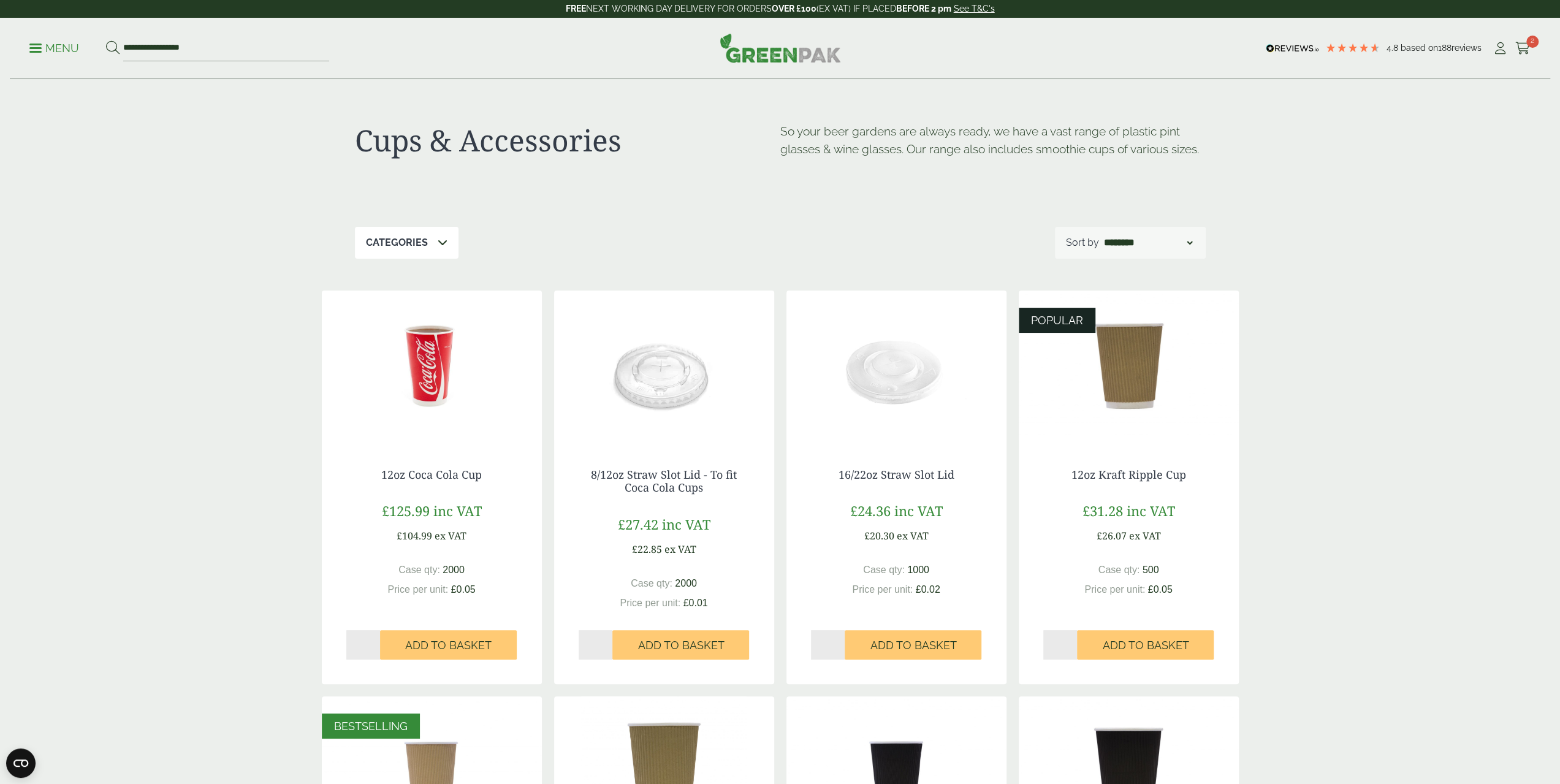
click at [421, 217] on div "Cups & Accessories So your beer gardens are always ready, we have a vast range …" at bounding box center [781, 153] width 851 height 147
click at [437, 253] on div "Categories" at bounding box center [406, 243] width 103 height 32
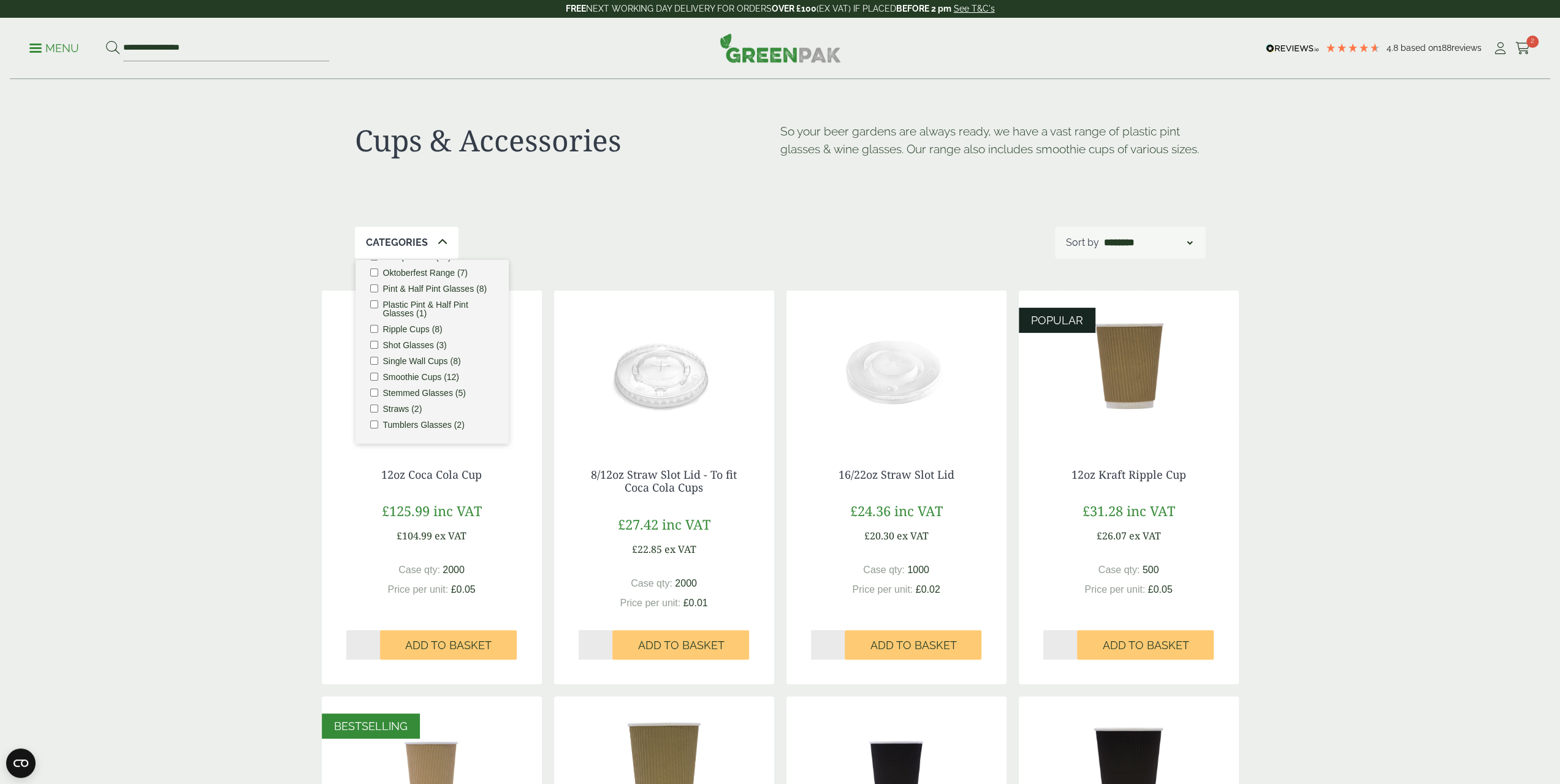
scroll to position [142, 0]
click at [431, 379] on label "Smoothie Cups (12)" at bounding box center [421, 377] width 76 height 8
click at [594, 247] on div "Categories 1 Carafes & Jugs (3) Carry Packs (4) Coca Cola Cups (5) Cups & Acces…" at bounding box center [781, 243] width 851 height 32
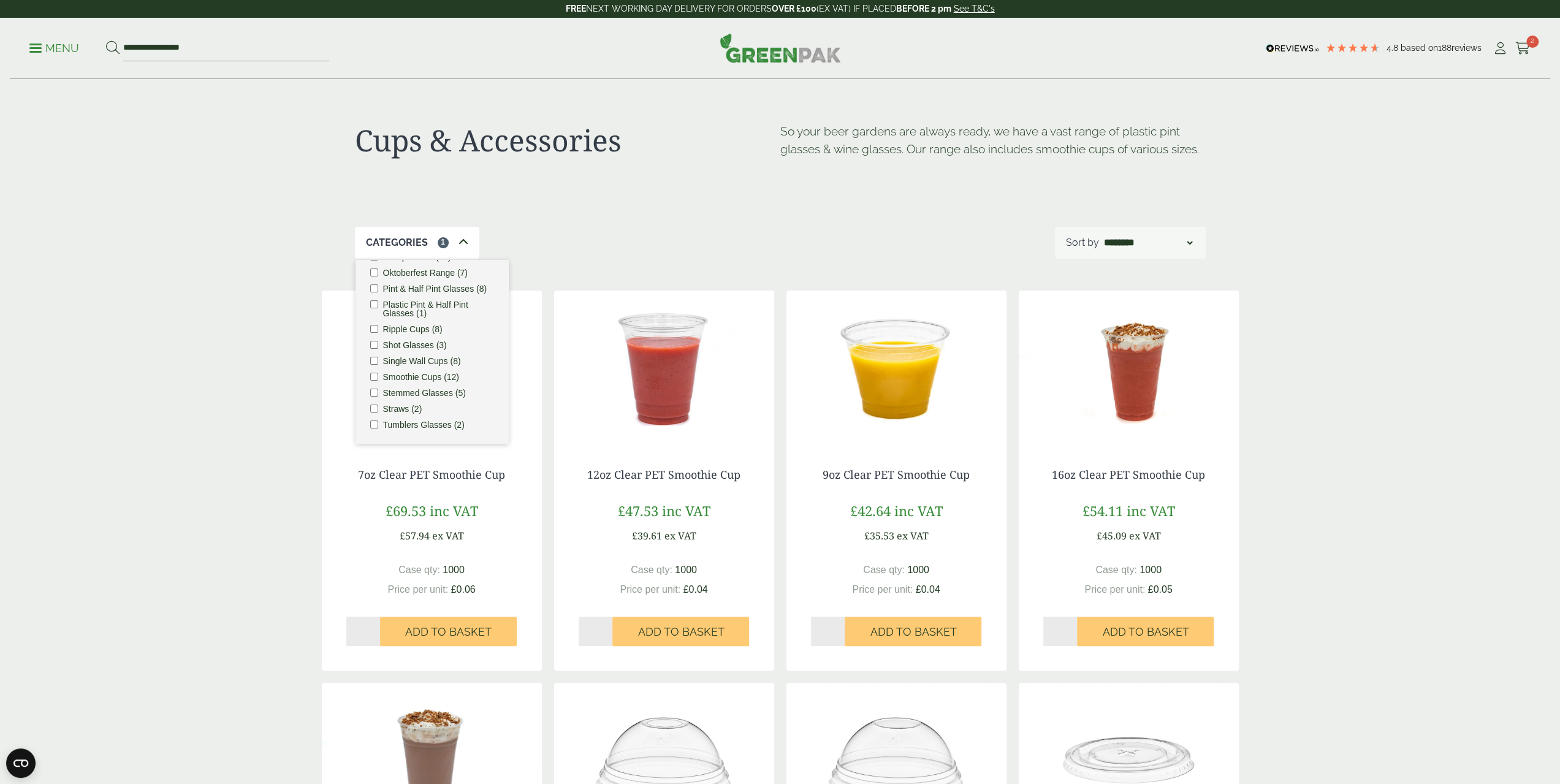
click at [705, 255] on div "Categories 1 Carafes & Jugs (3) Carry Packs (4) Coca Cola Cups (5) Cups & Acces…" at bounding box center [781, 243] width 851 height 32
click at [1144, 486] on div "16oz Clear PET Smoothie Cup £54.11 inc VAT £45.09 ex VAT Case qty: 1000 Price p…" at bounding box center [1129, 557] width 220 height 227
click at [1143, 478] on link "16oz Clear PET Smoothie Cup" at bounding box center [1128, 474] width 154 height 15
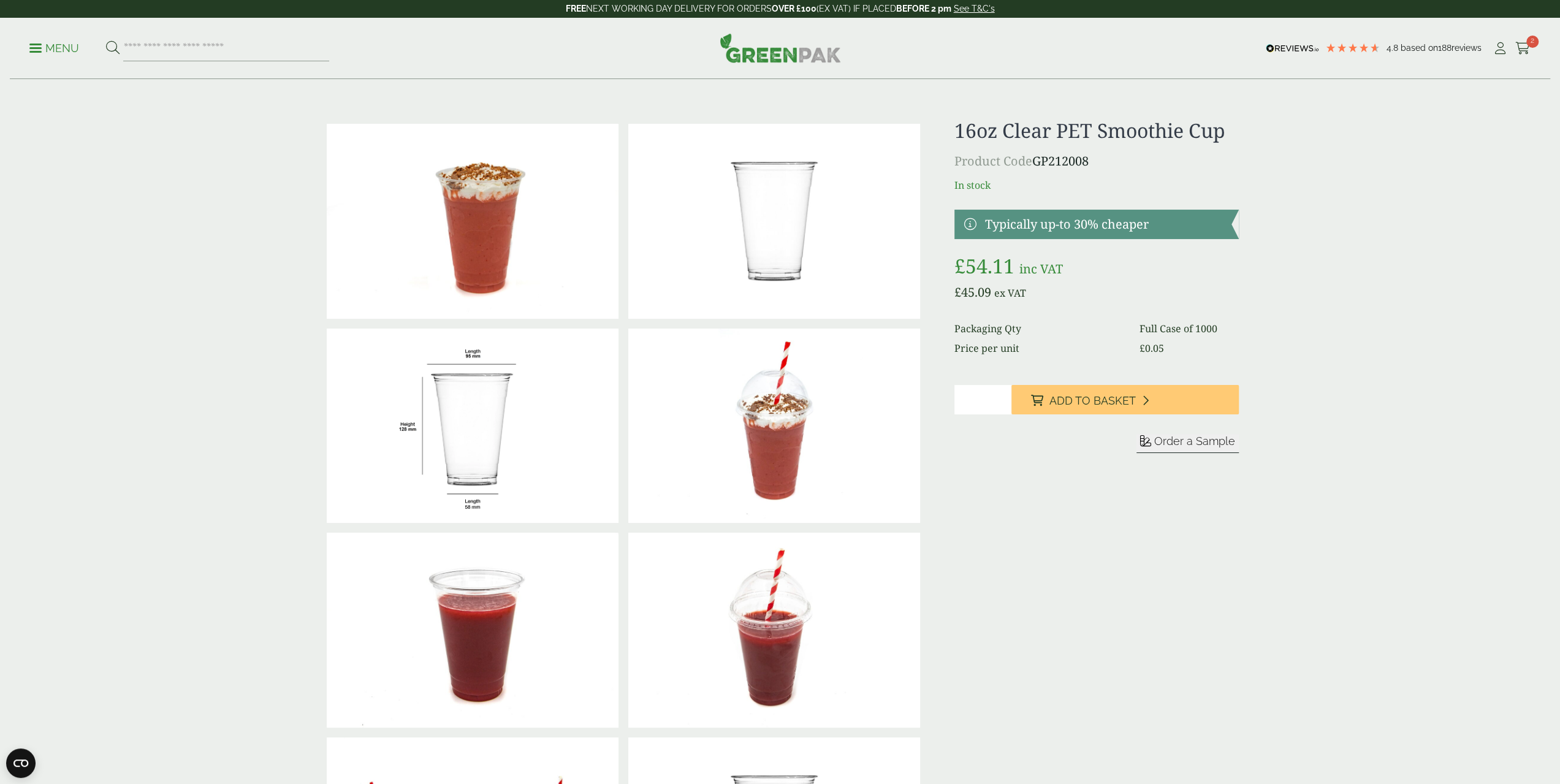
click at [1196, 443] on span "Order a Sample" at bounding box center [1195, 441] width 81 height 13
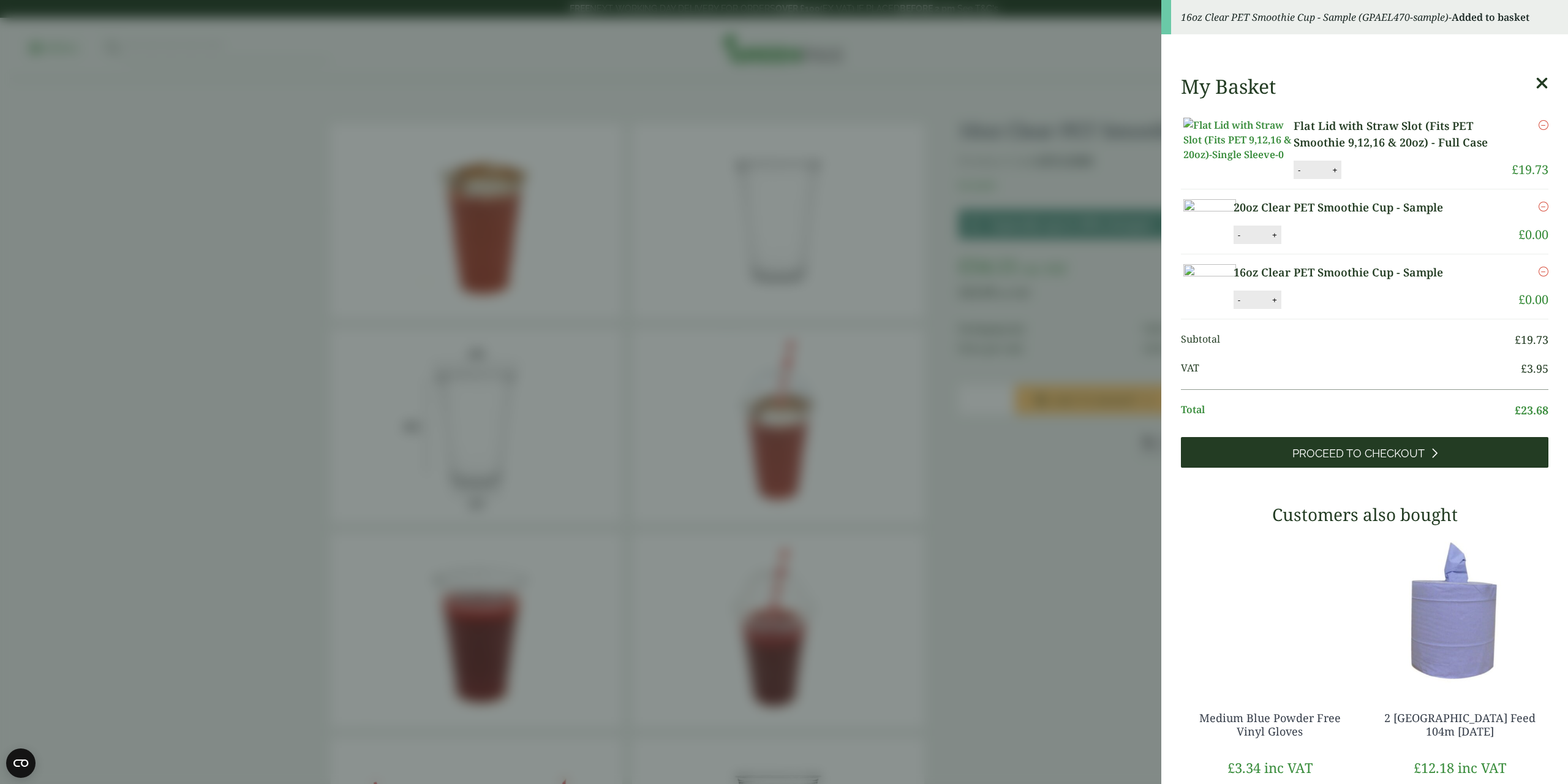
click at [1332, 460] on span "Proceed to Checkout" at bounding box center [1359, 453] width 133 height 13
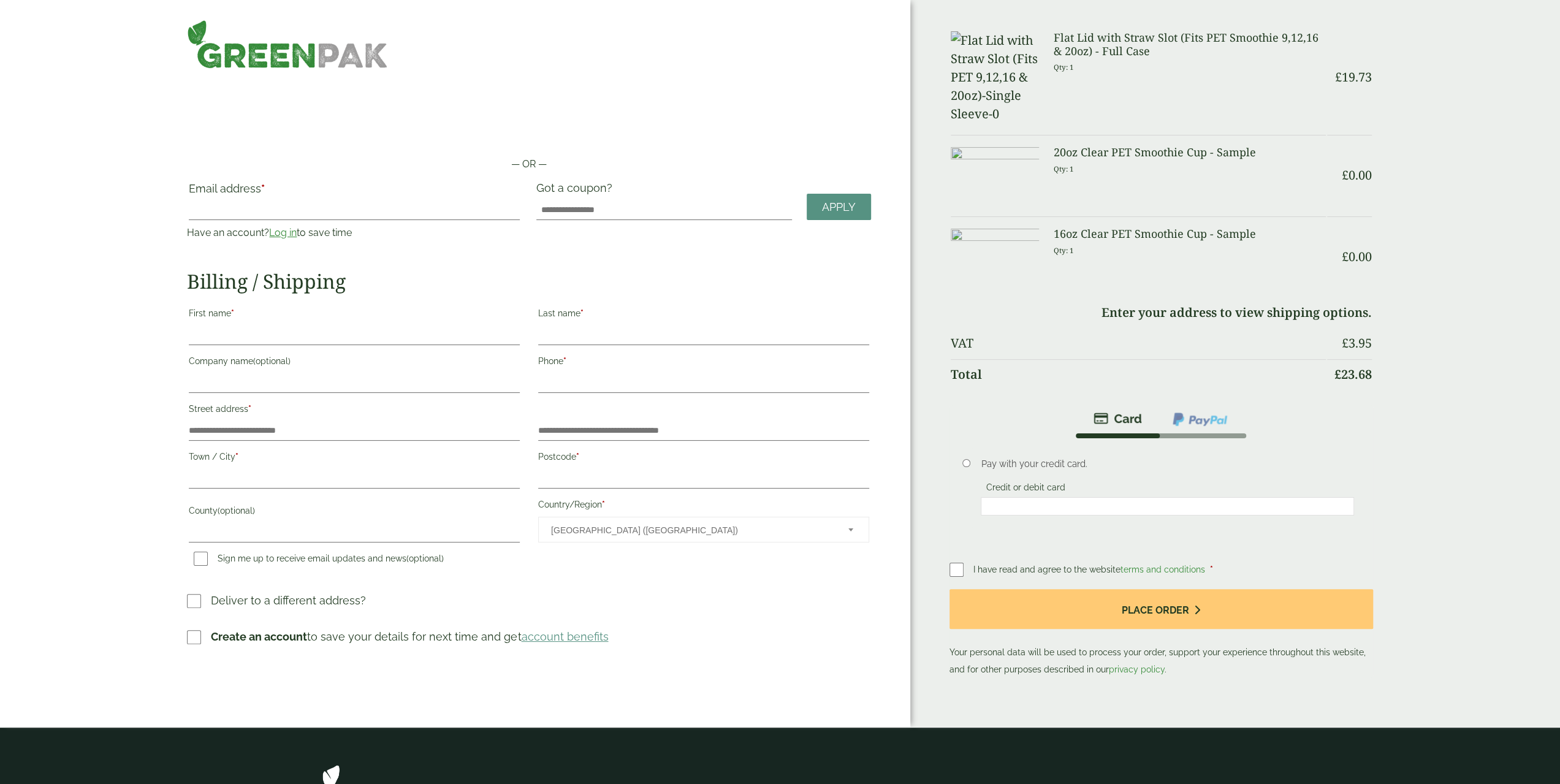
click at [110, 200] on div "— OR — Email address * Have an account? Log in to save time Username or email a…" at bounding box center [455, 363] width 910 height 727
click at [299, 211] on input "Email address *" at bounding box center [354, 210] width 331 height 19
type input "**********"
type input "****"
type input "*********"
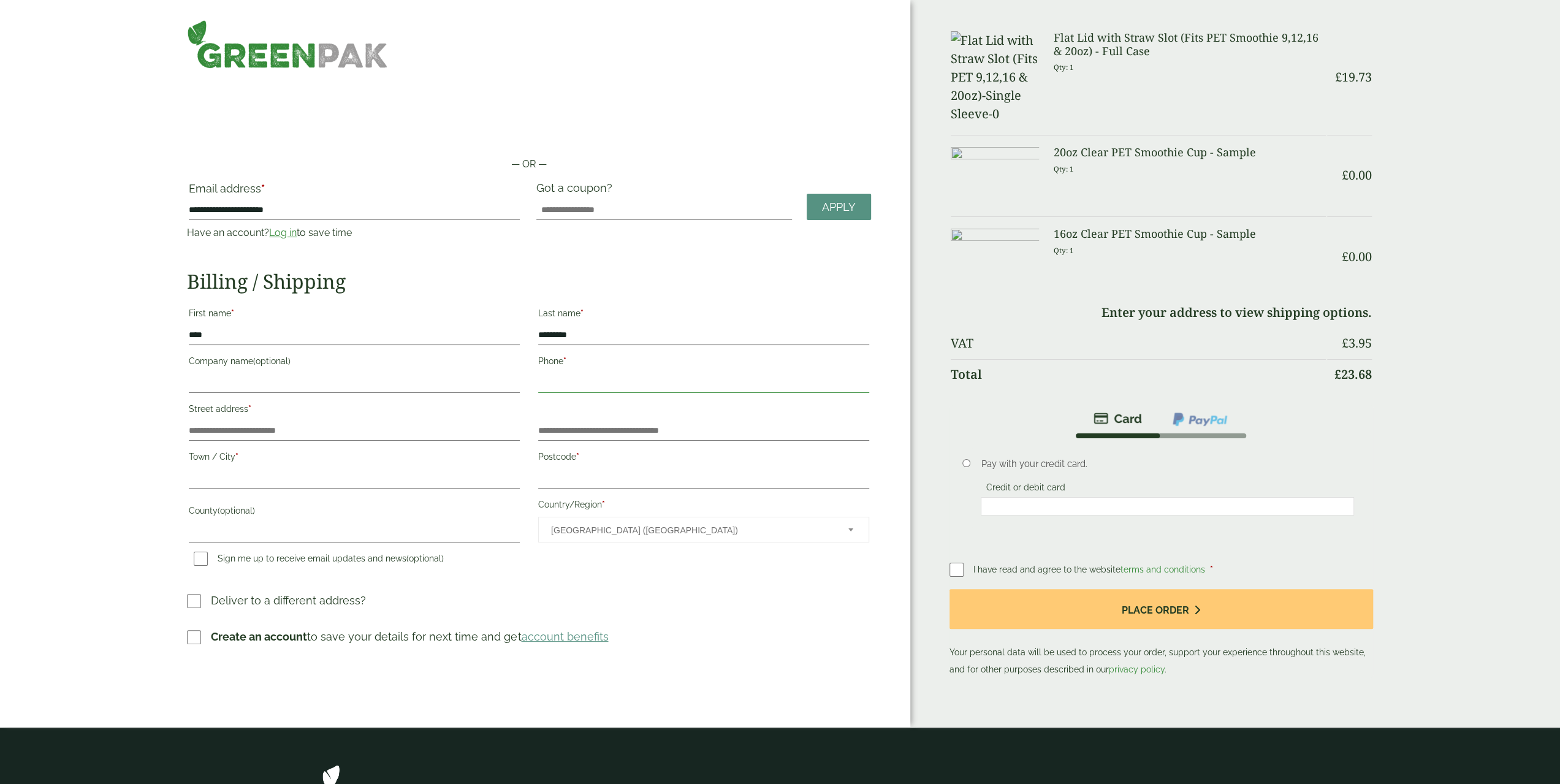
type input "**********"
type input "******"
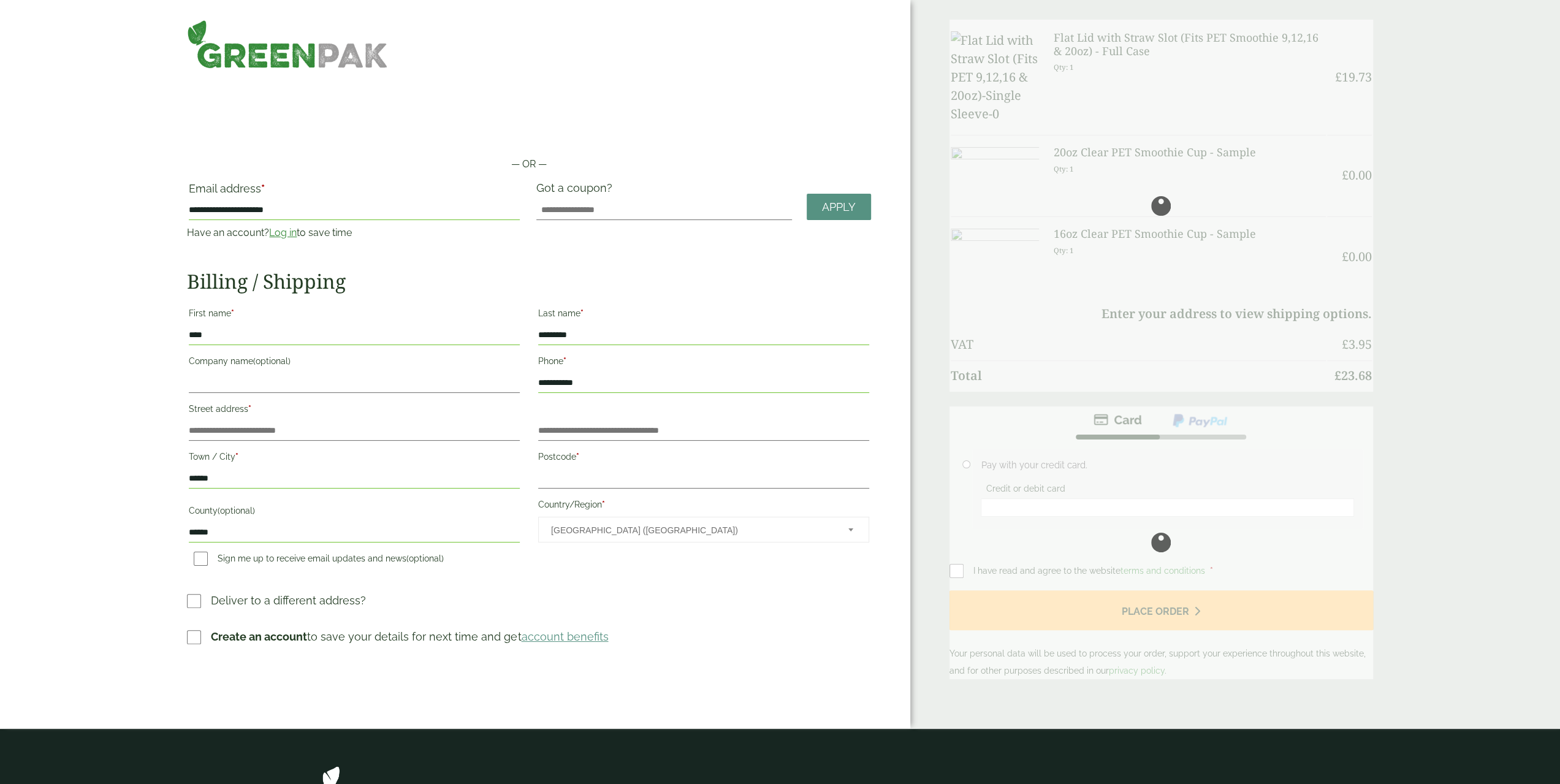
click at [296, 208] on input "**********" at bounding box center [354, 210] width 331 height 19
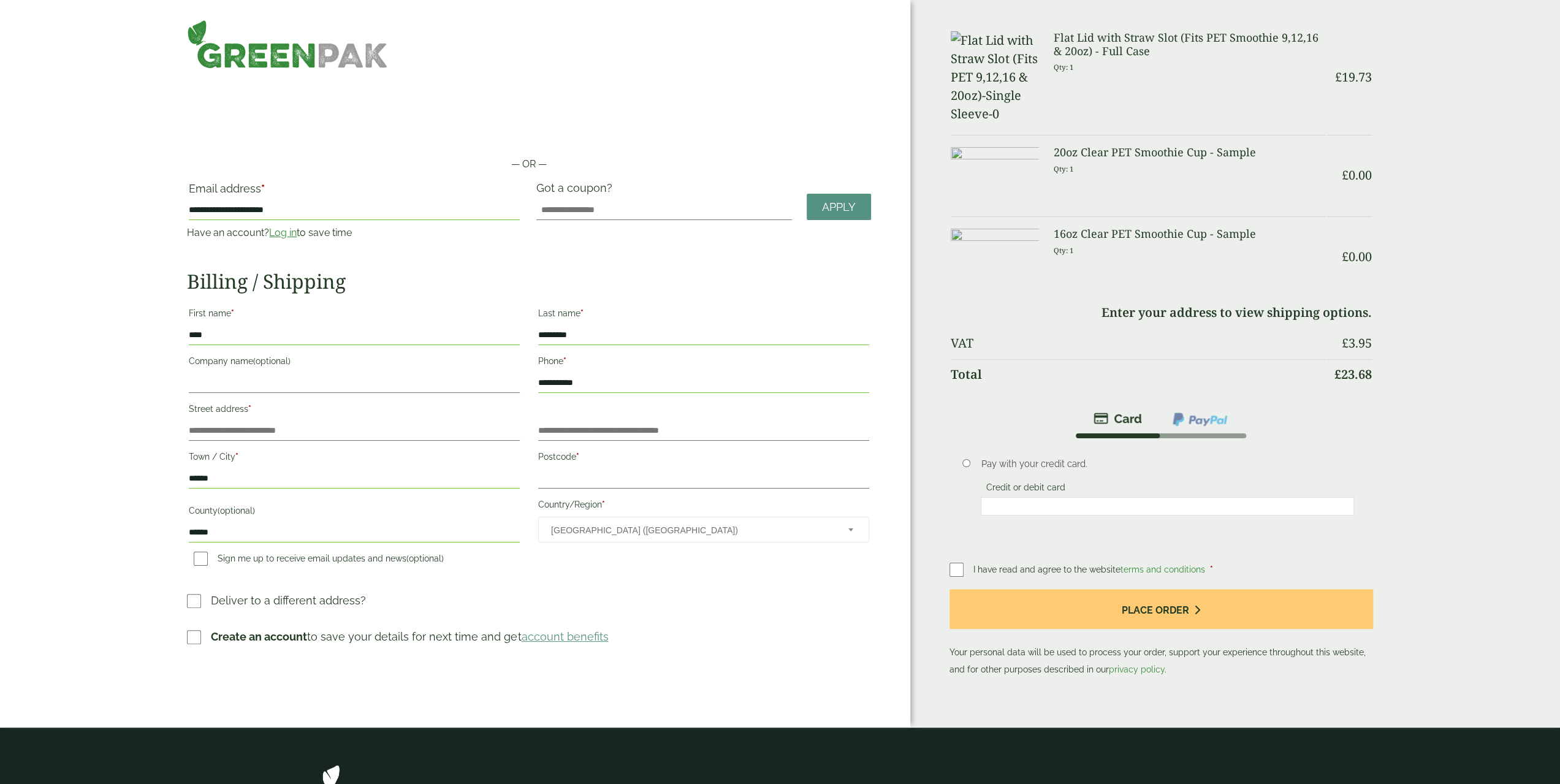
click at [154, 241] on div "**********" at bounding box center [455, 363] width 910 height 727
click at [585, 473] on input "Postcode *" at bounding box center [704, 478] width 331 height 19
type input "*******"
click at [589, 508] on label "Country/Region *" at bounding box center [704, 506] width 331 height 21
click at [538, 516] on select "**********" at bounding box center [537, 516] width 1 height 1
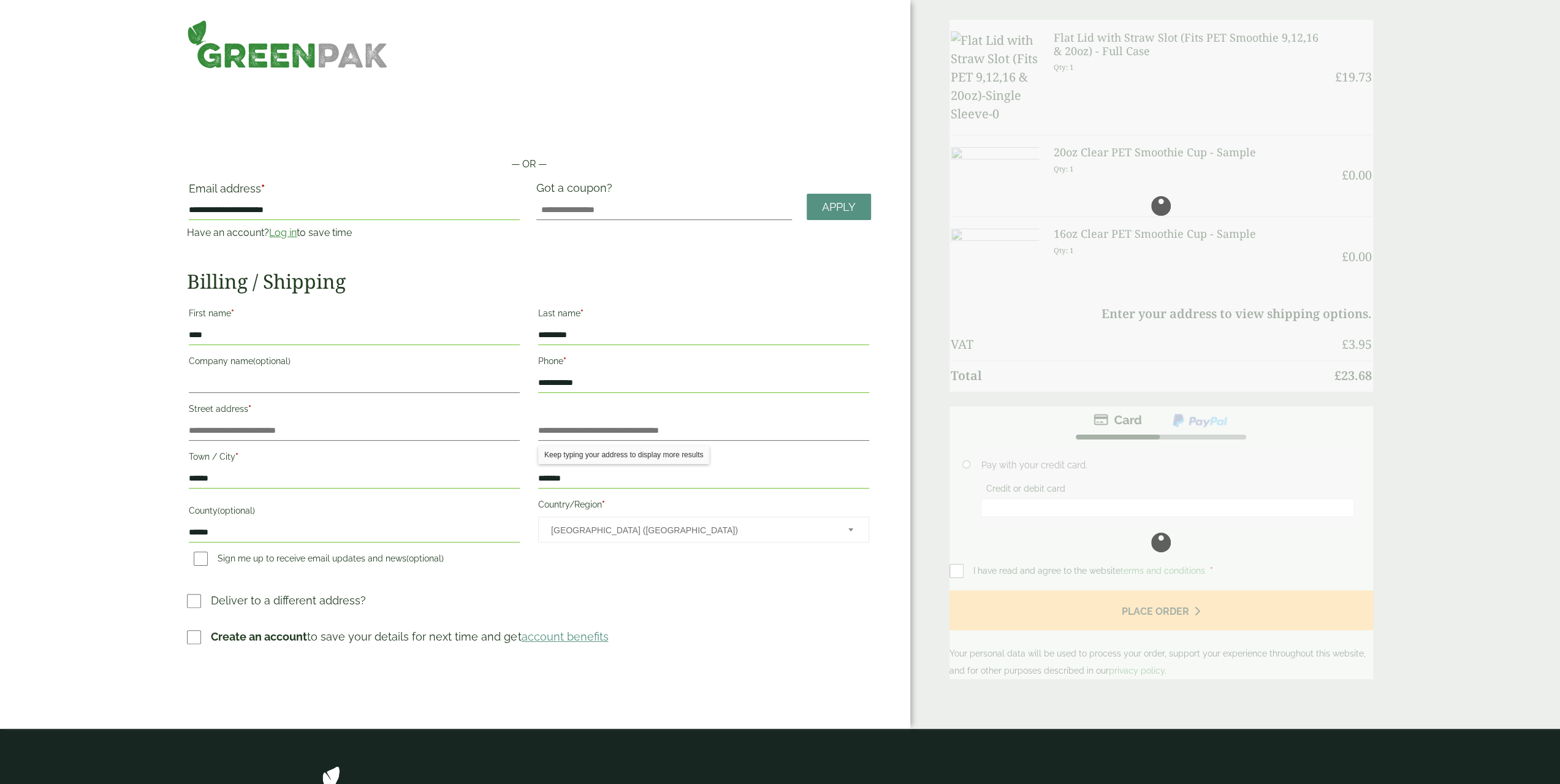
click at [591, 483] on input "*******" at bounding box center [704, 478] width 331 height 19
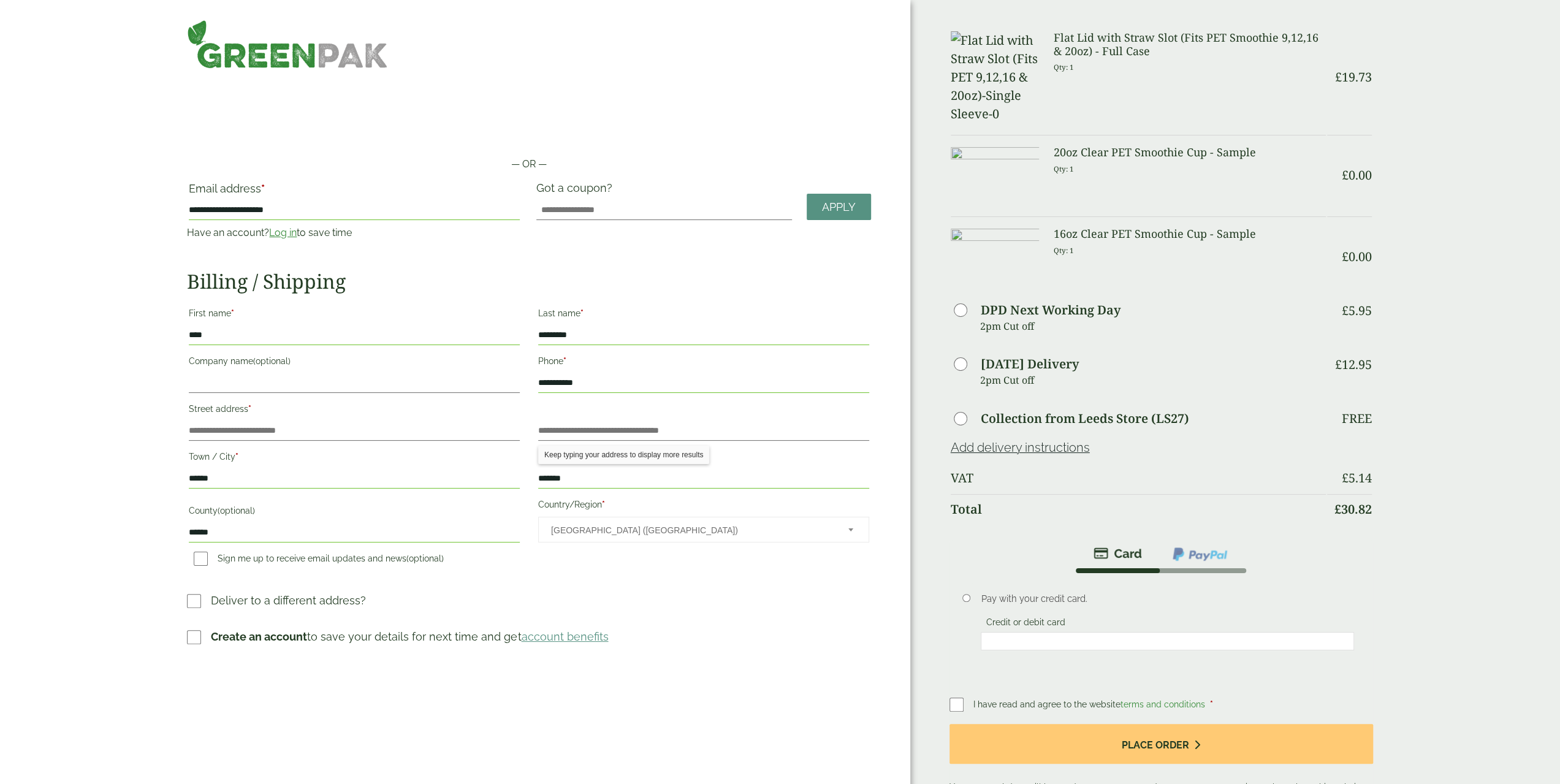
click at [599, 534] on span "United Kingdom (UK)" at bounding box center [691, 530] width 280 height 26
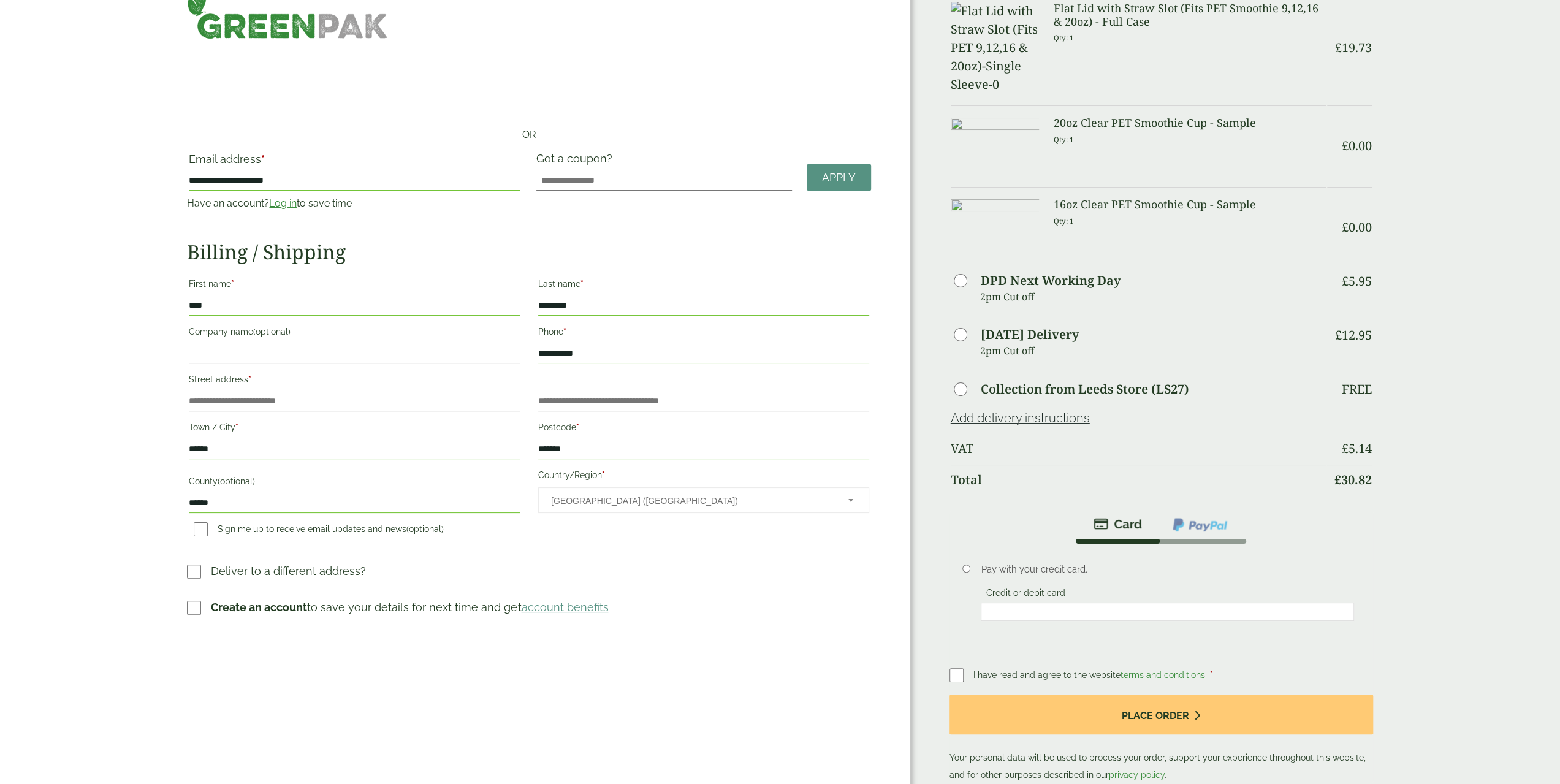
scroll to position [61, 0]
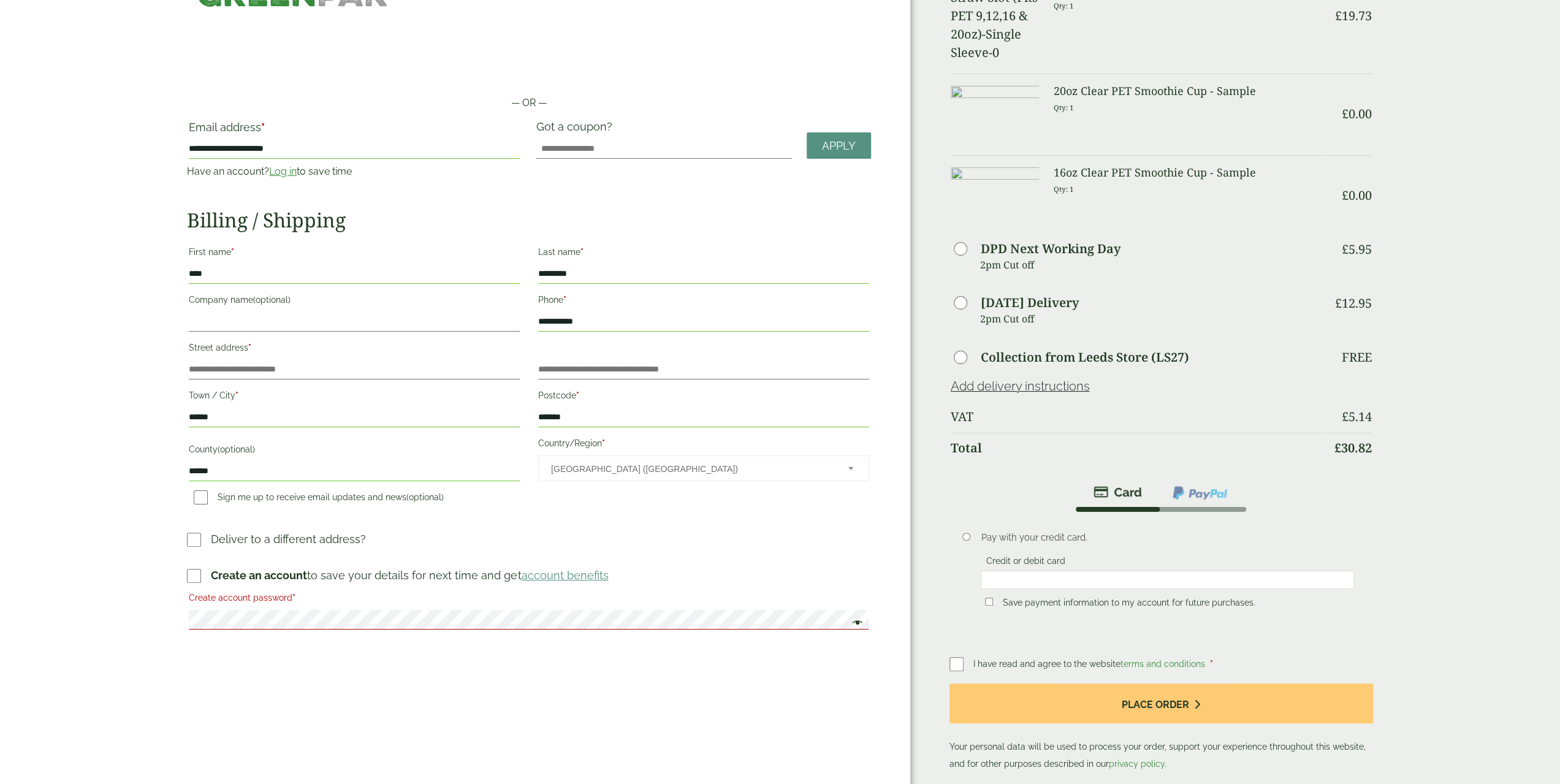
click at [273, 604] on label "Create account password *" at bounding box center [529, 599] width 680 height 21
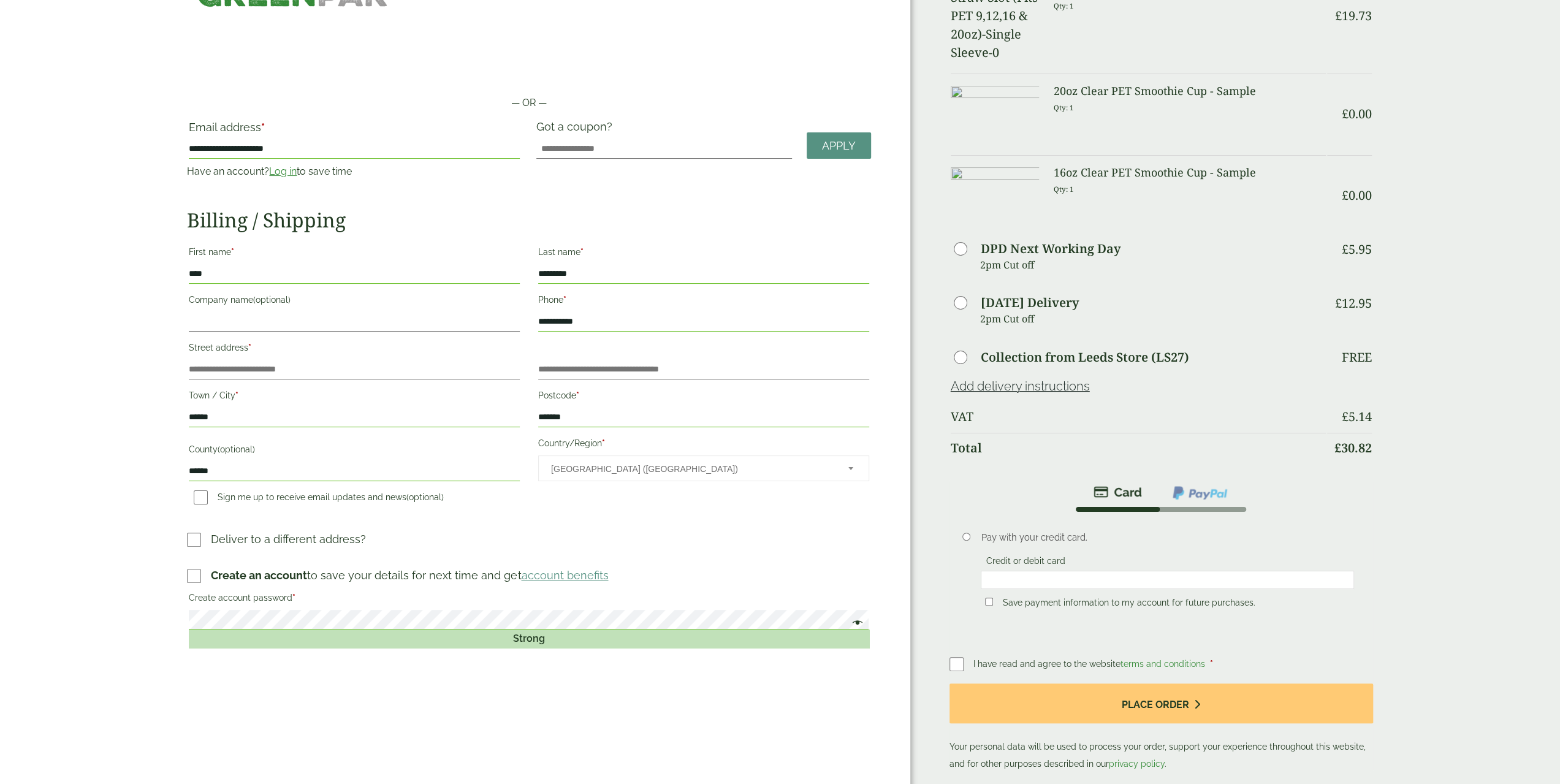
click at [311, 649] on p "Create account password * Strong" at bounding box center [529, 619] width 683 height 62
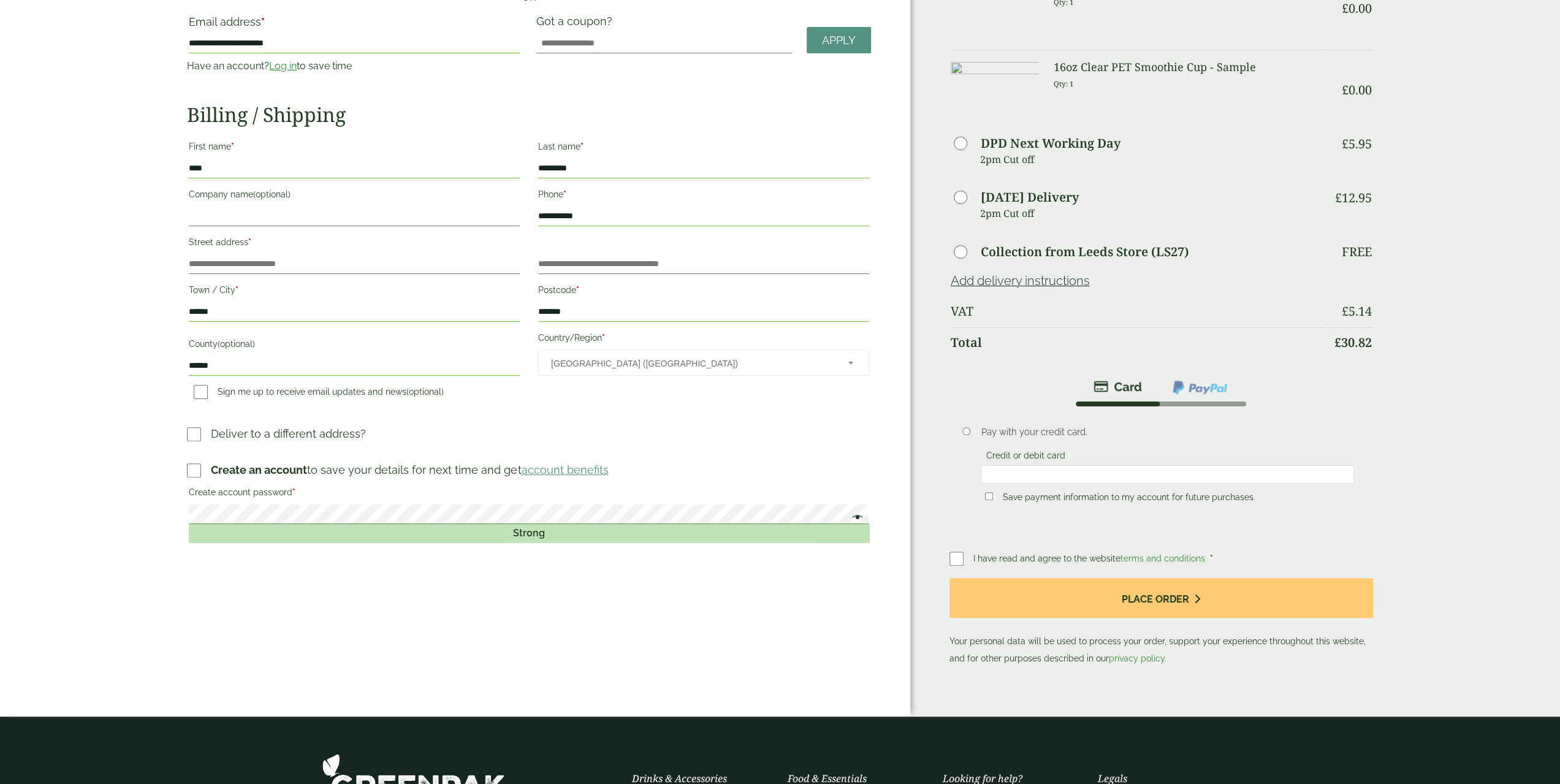
scroll to position [184, 0]
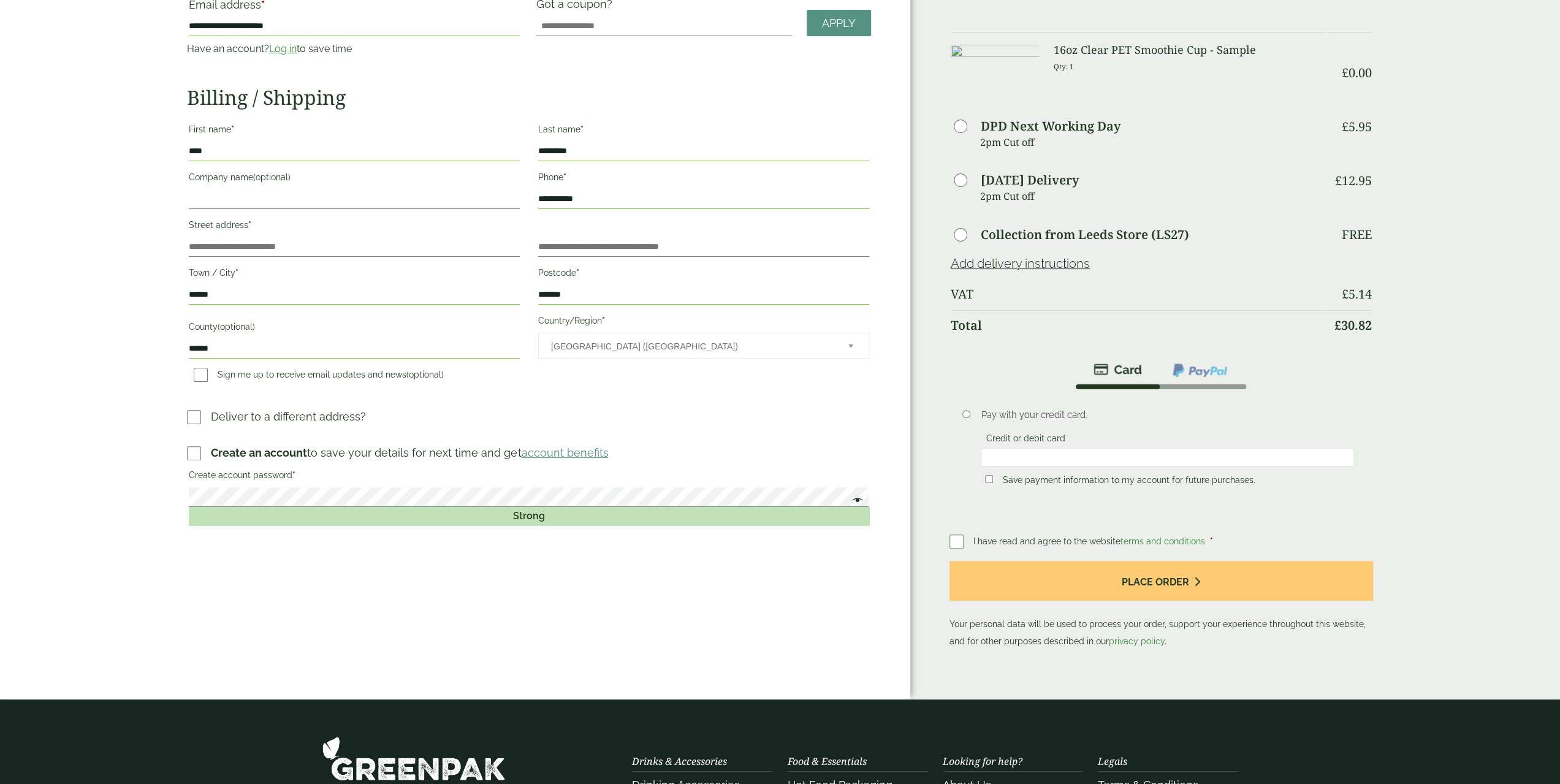
drag, startPoint x: 536, startPoint y: 525, endPoint x: 528, endPoint y: 520, distance: 9.4
click at [532, 524] on p "Create account password * Strong" at bounding box center [529, 496] width 683 height 62
click at [527, 520] on div "Strong" at bounding box center [529, 516] width 680 height 18
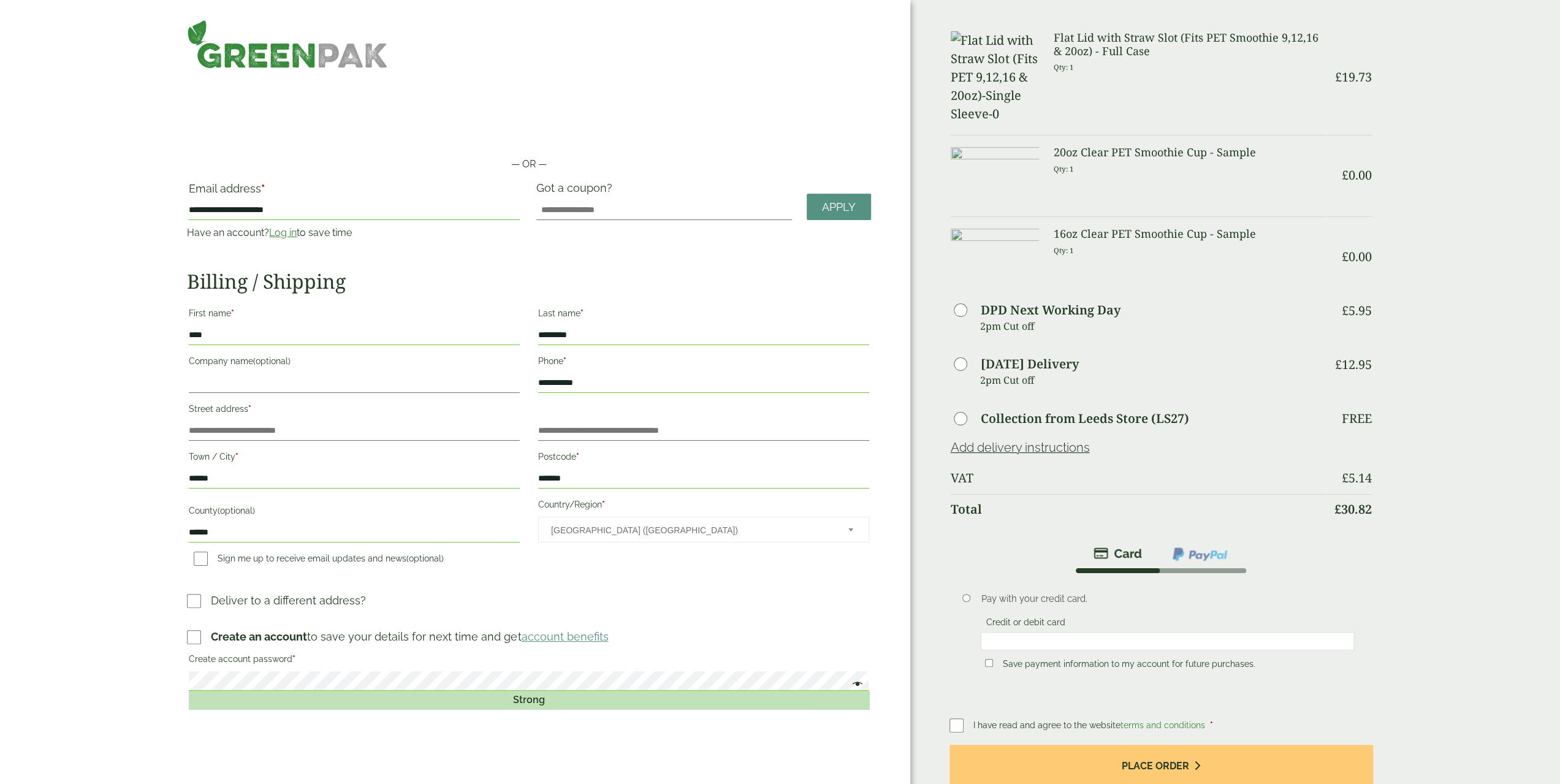
click at [976, 719] on p "I have read and agree to the website terms and conditions *" at bounding box center [1094, 725] width 240 height 13
click at [967, 717] on label at bounding box center [961, 725] width 24 height 17
click at [1034, 412] on label "Collection from Leeds Store (LS27)" at bounding box center [1085, 418] width 208 height 13
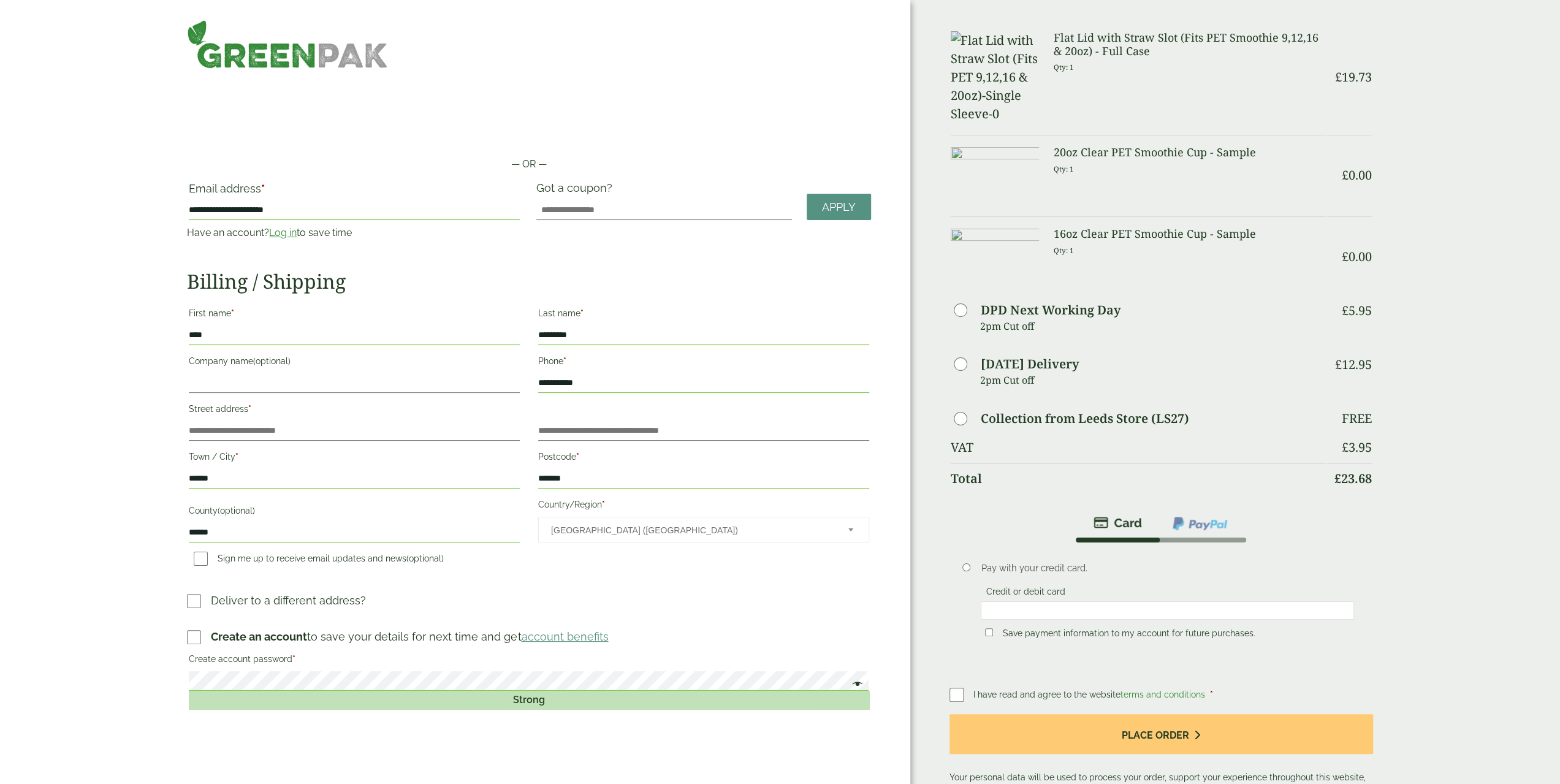
click at [1065, 304] on label "DPD Next Working Day" at bounding box center [1050, 310] width 139 height 13
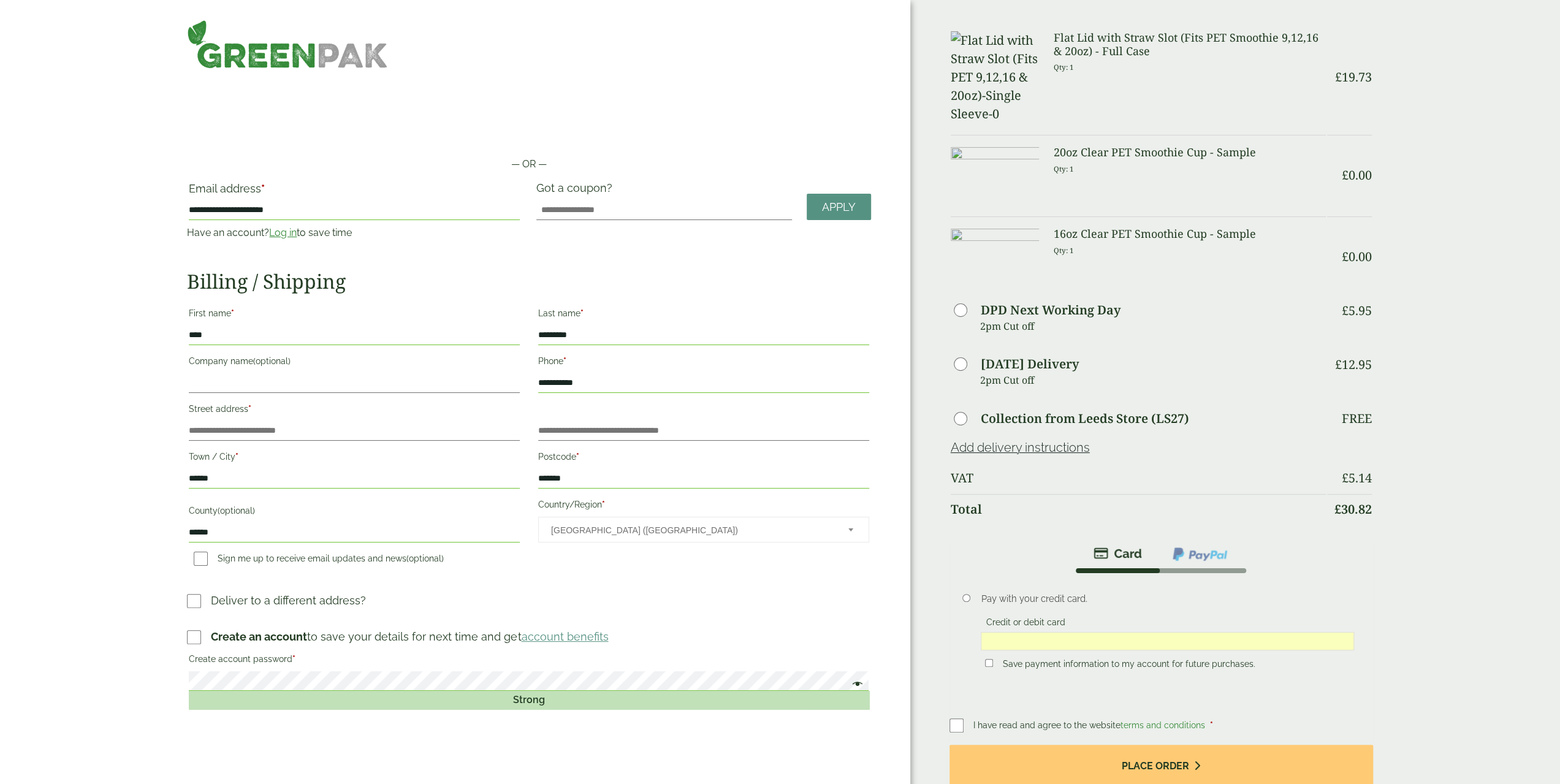
click at [732, 288] on h2 "Billing / Shipping" at bounding box center [529, 281] width 683 height 24
